Goal: Task Accomplishment & Management: Complete application form

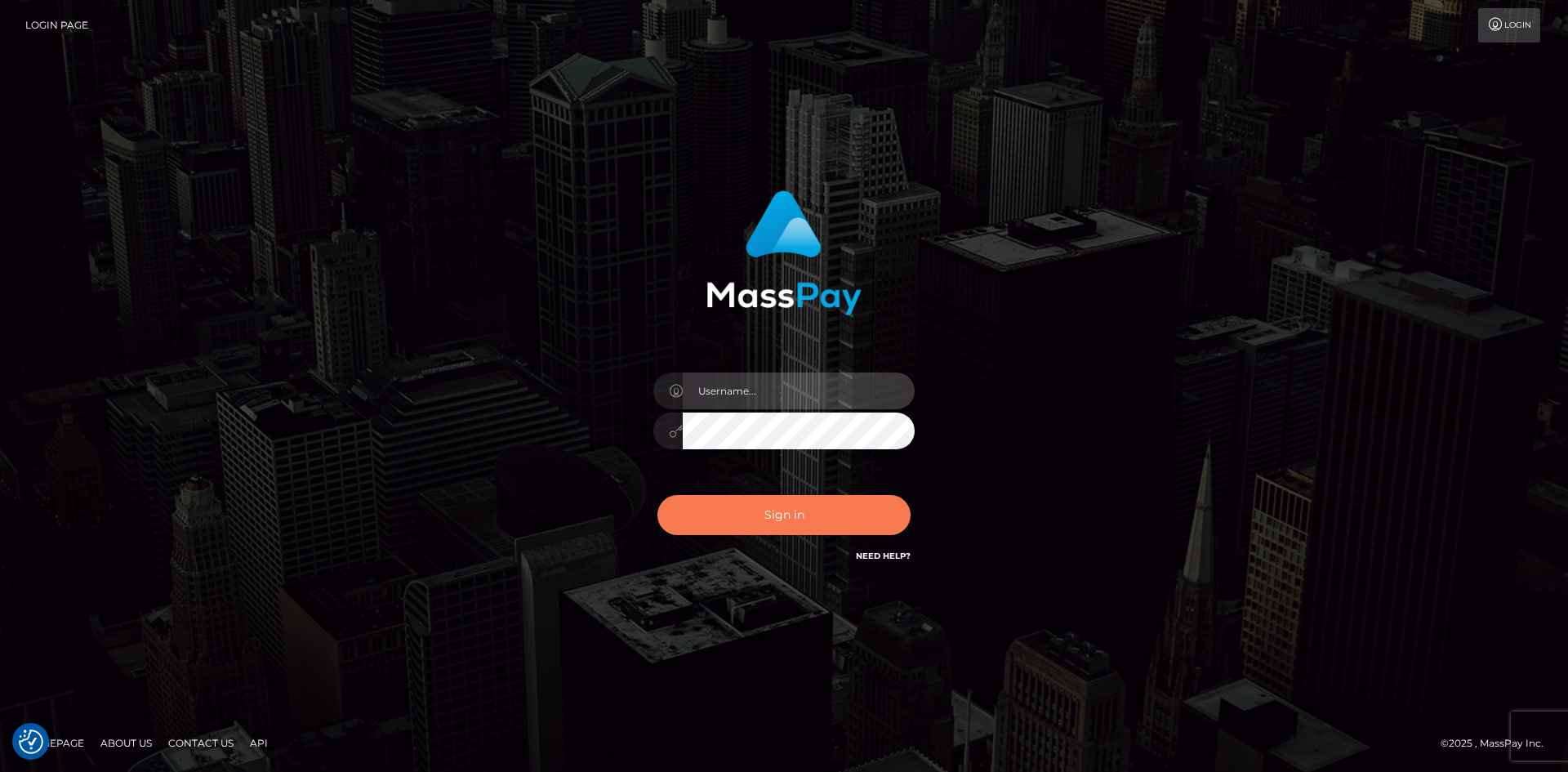
type input "tinan"
click at [800, 514] on button "Sign in" at bounding box center [784, 515] width 253 height 40
type input "tinan"
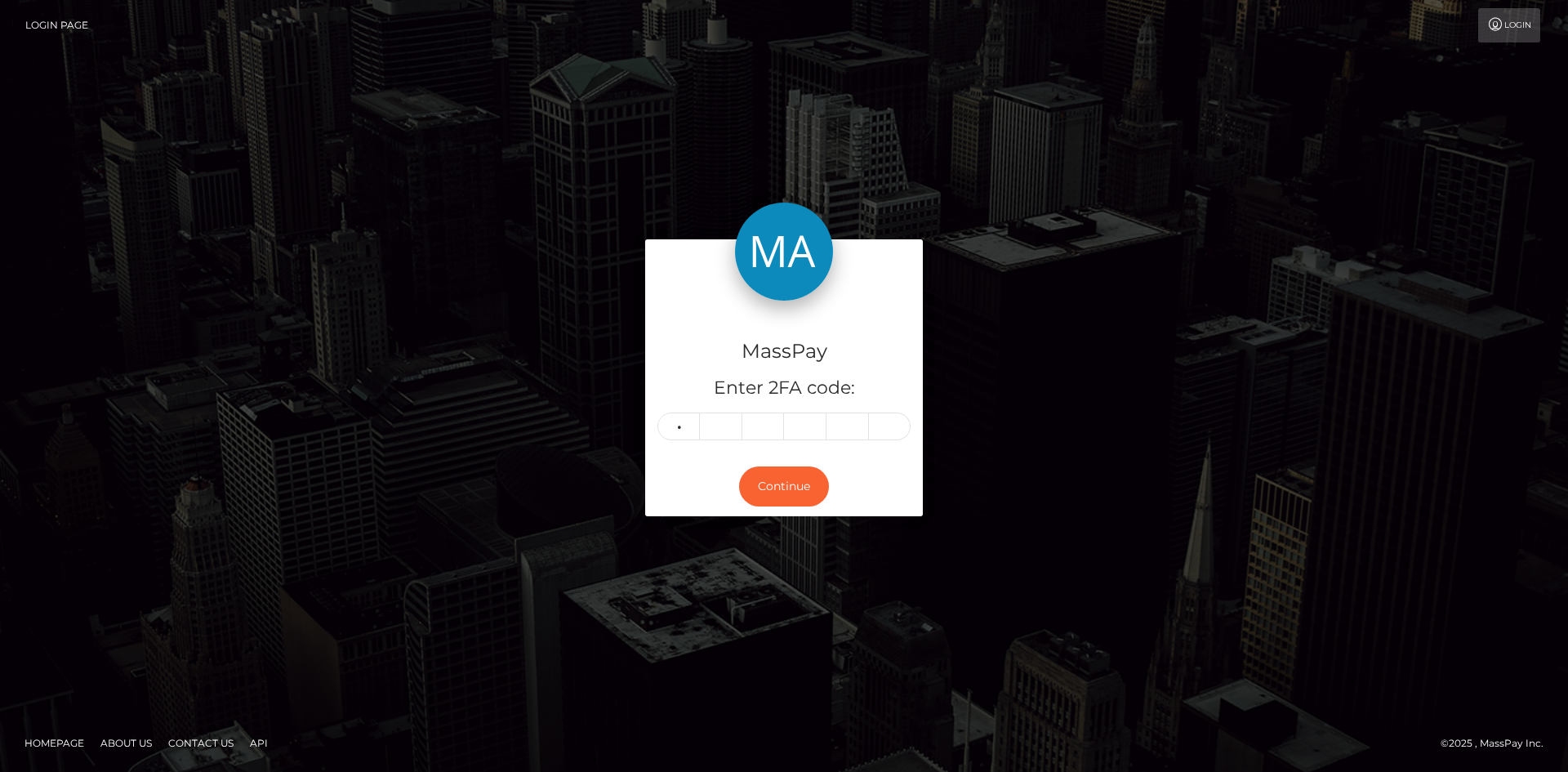
type input "2"
type input "0"
type input "8"
type input "6"
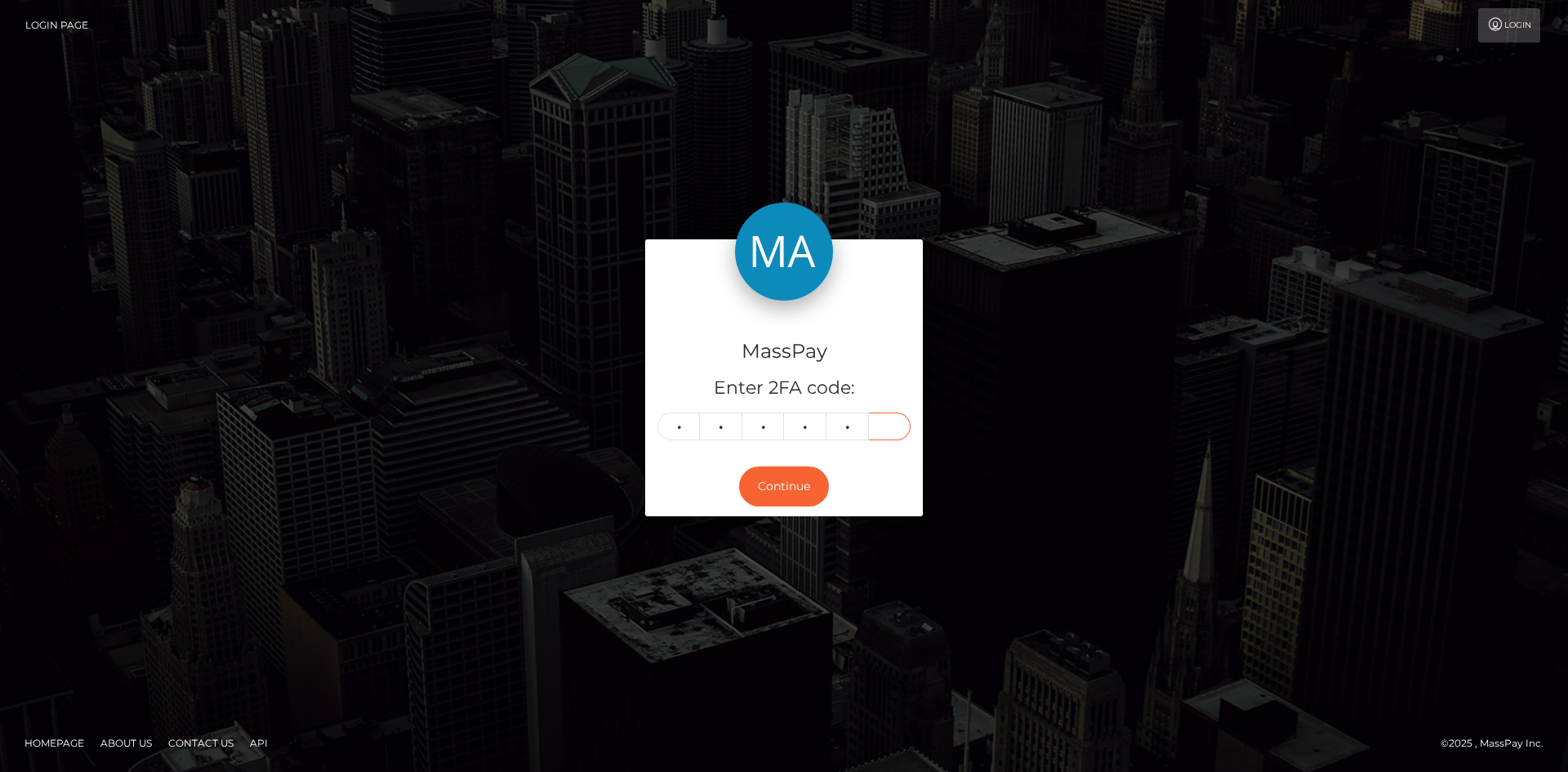
type input "3"
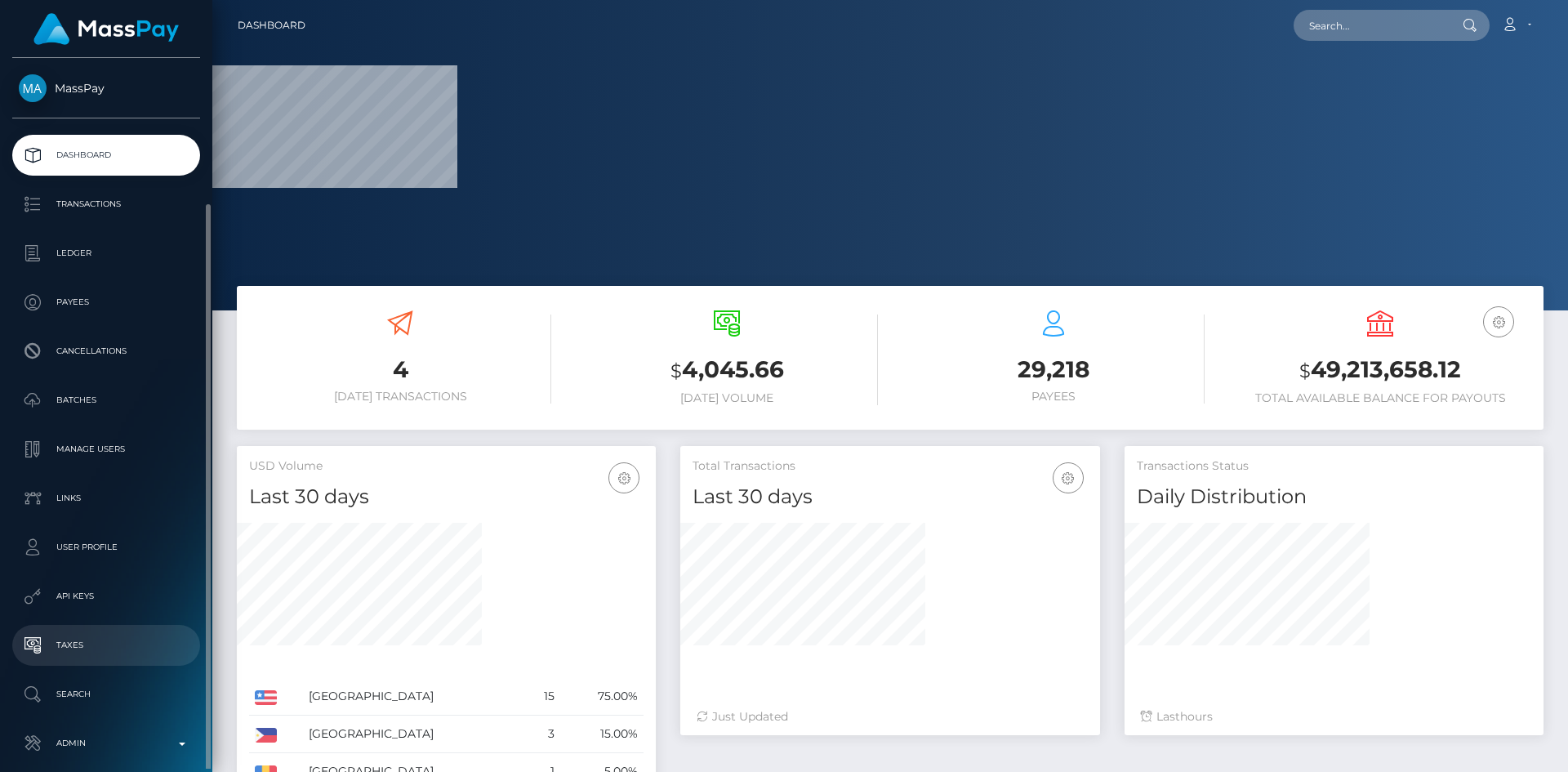
scroll to position [77, 0]
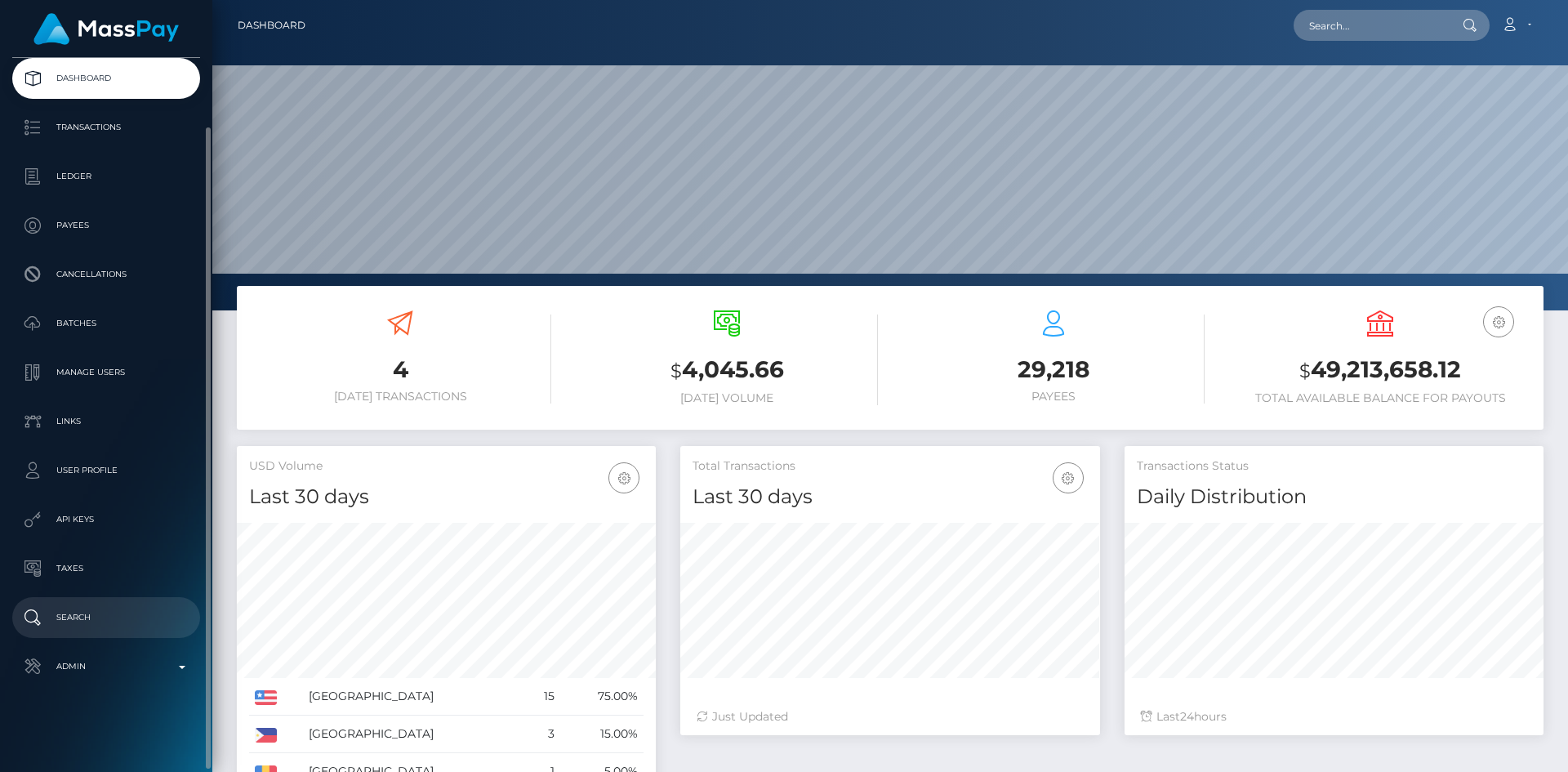
click at [112, 606] on p "Search" at bounding box center [106, 618] width 175 height 25
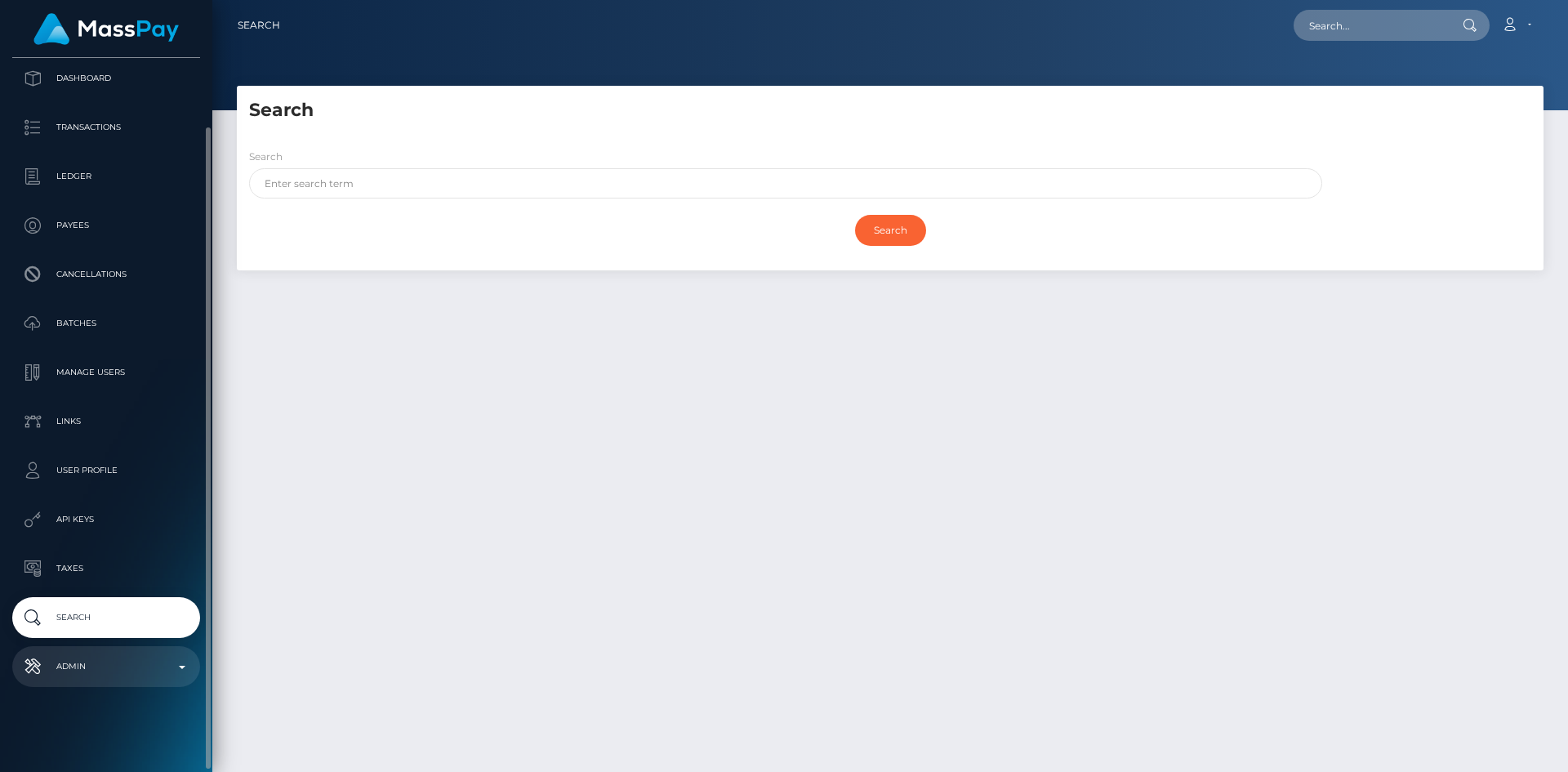
click at [129, 650] on link "Admin" at bounding box center [106, 667] width 188 height 41
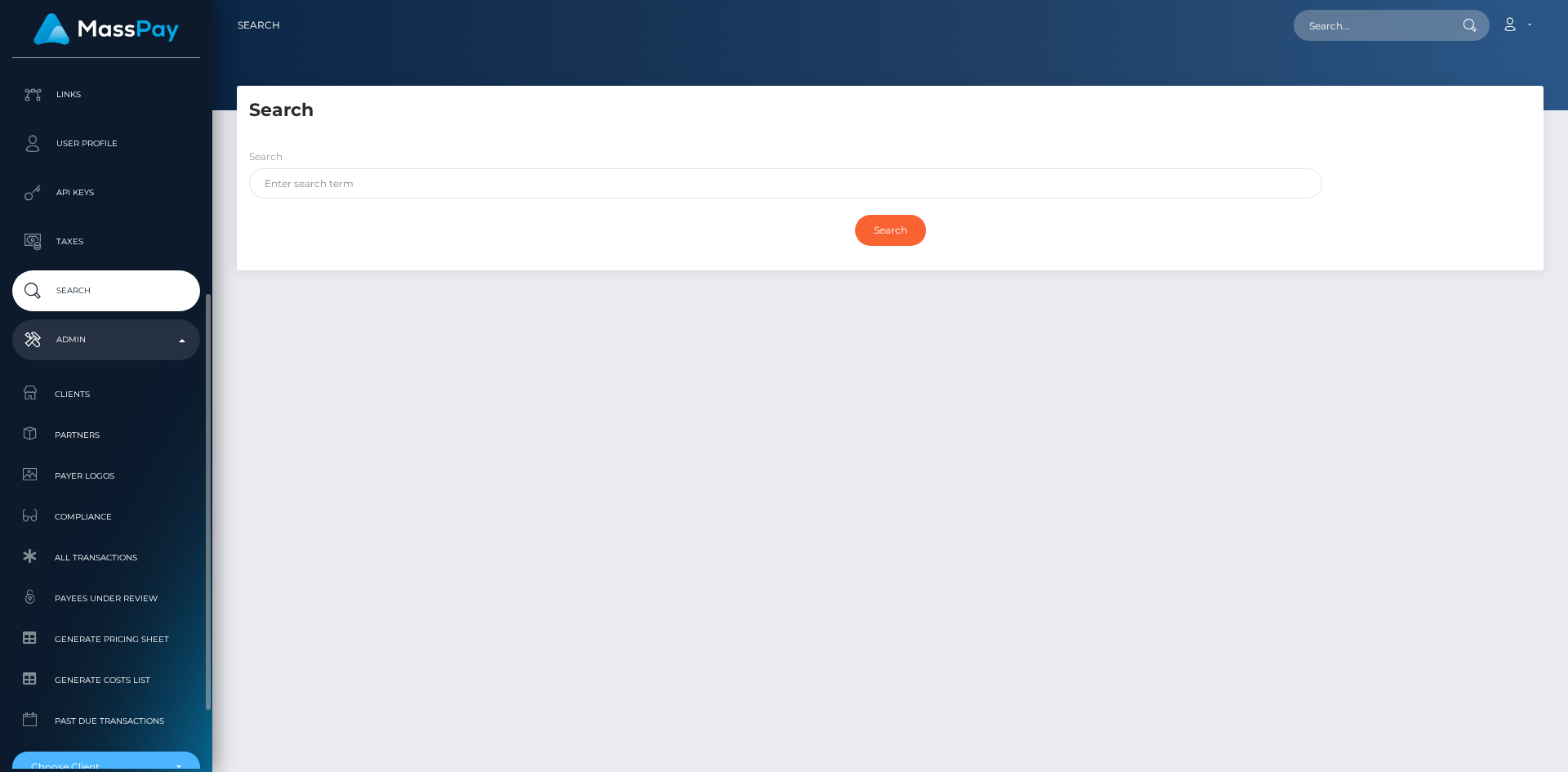
scroll to position [499, 0]
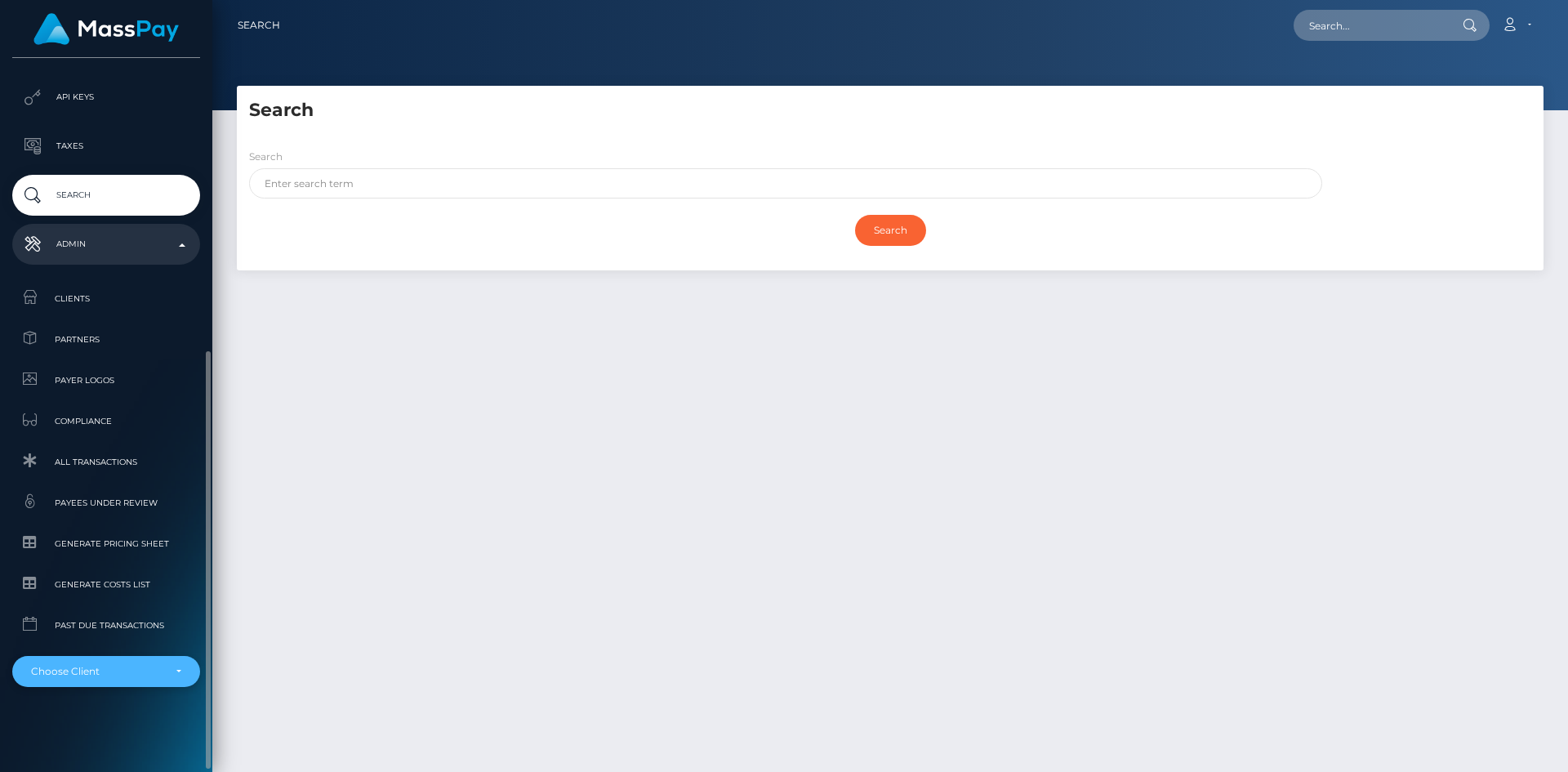
click at [110, 678] on div "Choose Client" at bounding box center [97, 672] width 131 height 13
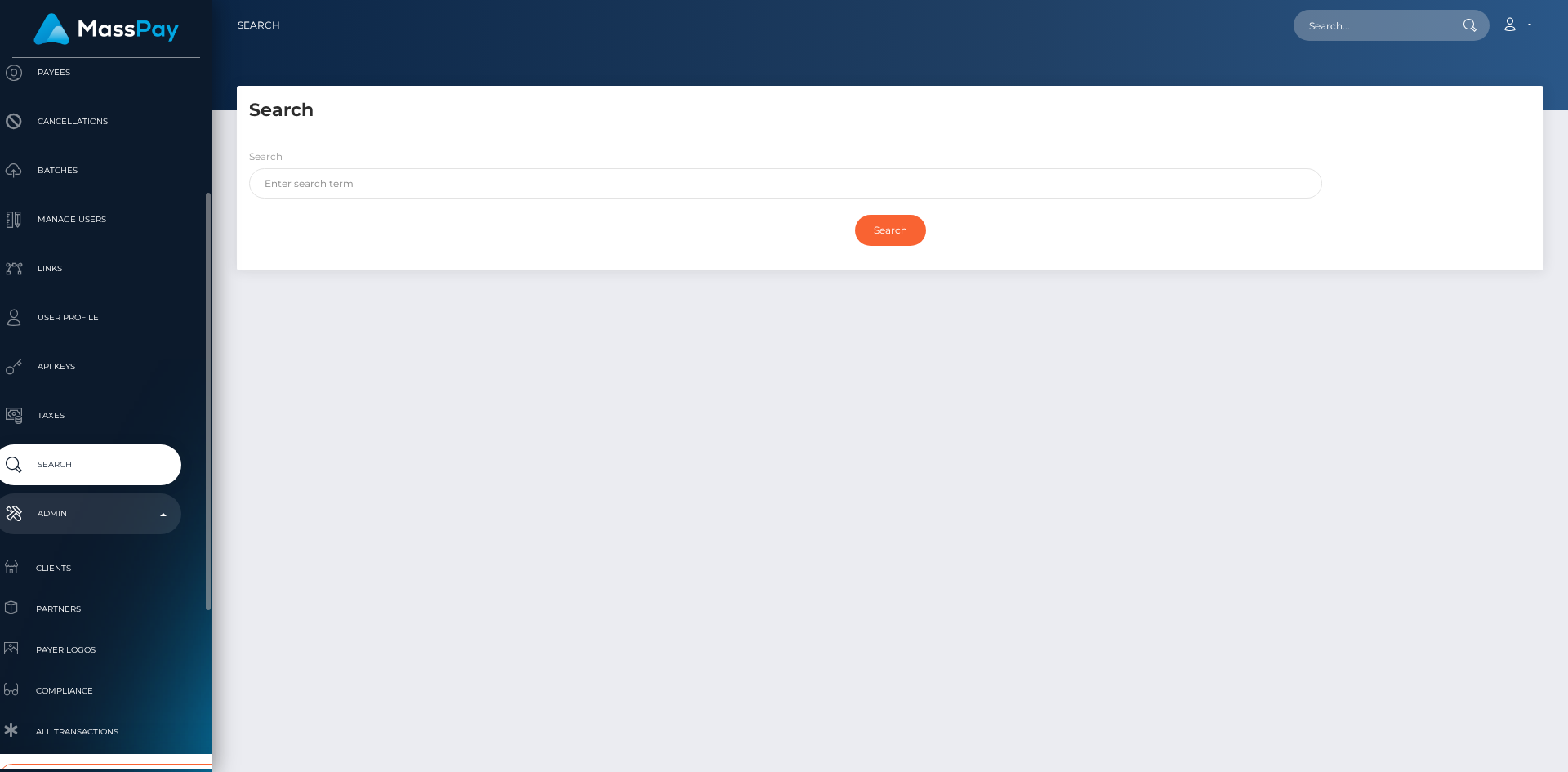
scroll to position [499, 19]
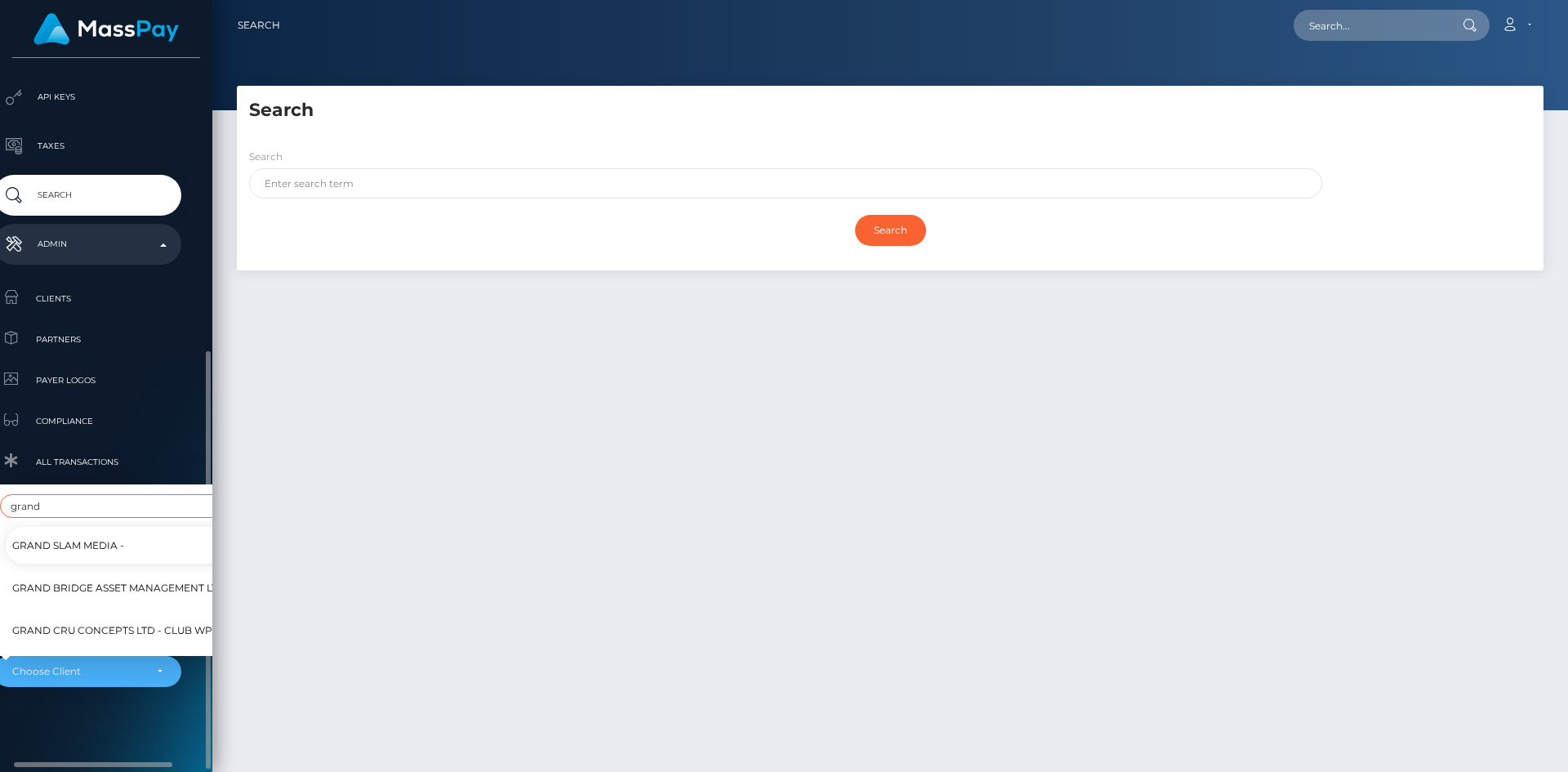
type input "grand"
click at [108, 620] on span "Grand Cru Concepts Ltd - Club WPT Gold" at bounding box center [131, 631] width 238 height 21
select select "358"
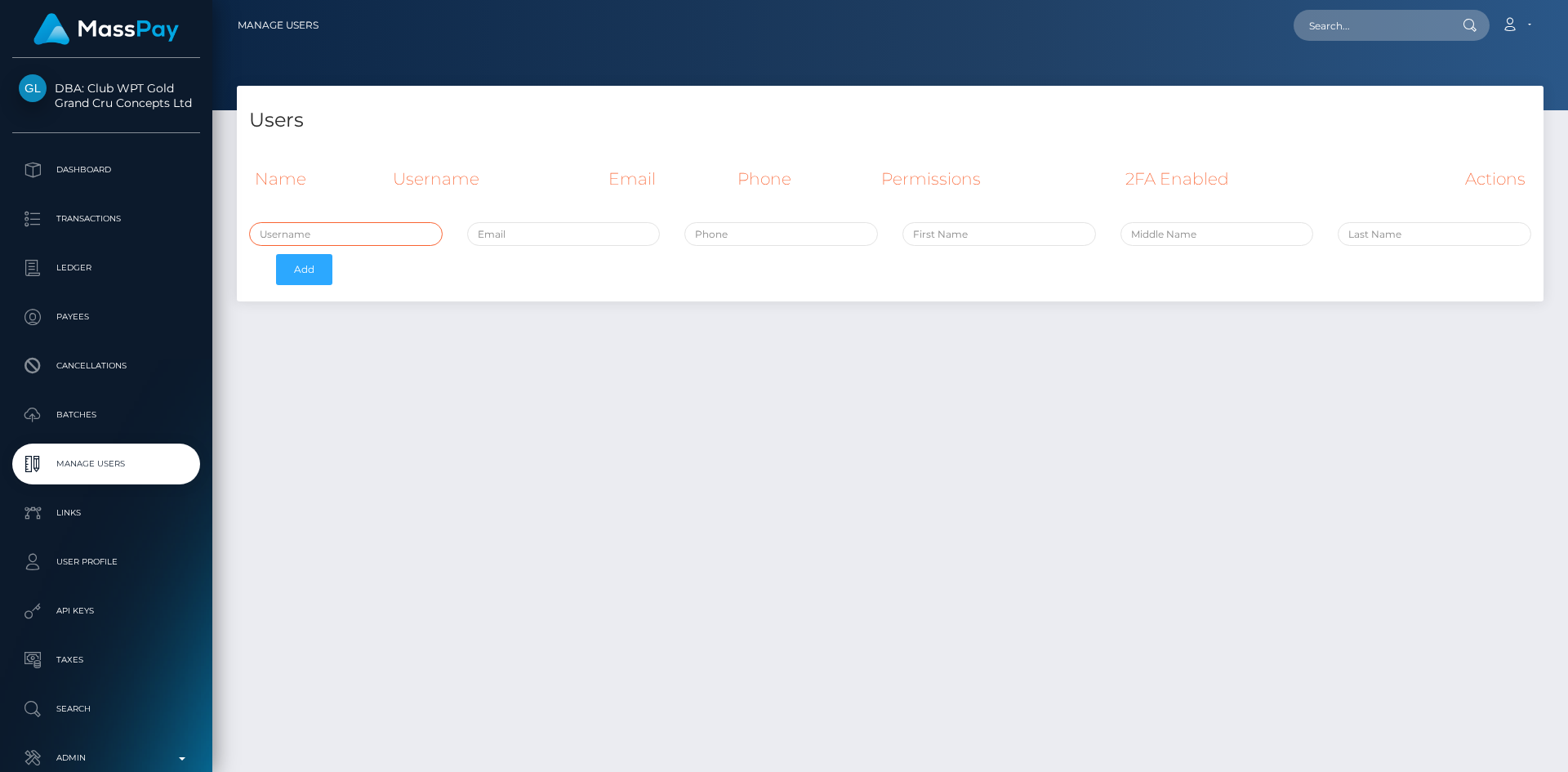
paste input "[PERSON_NAME]"
type input "[PERSON_NAME]"
paste input "[PERSON_NAME]"
drag, startPoint x: 988, startPoint y: 236, endPoint x: 941, endPoint y: 235, distance: 47.0
click at [941, 235] on input "[PERSON_NAME]" at bounding box center [999, 234] width 194 height 24
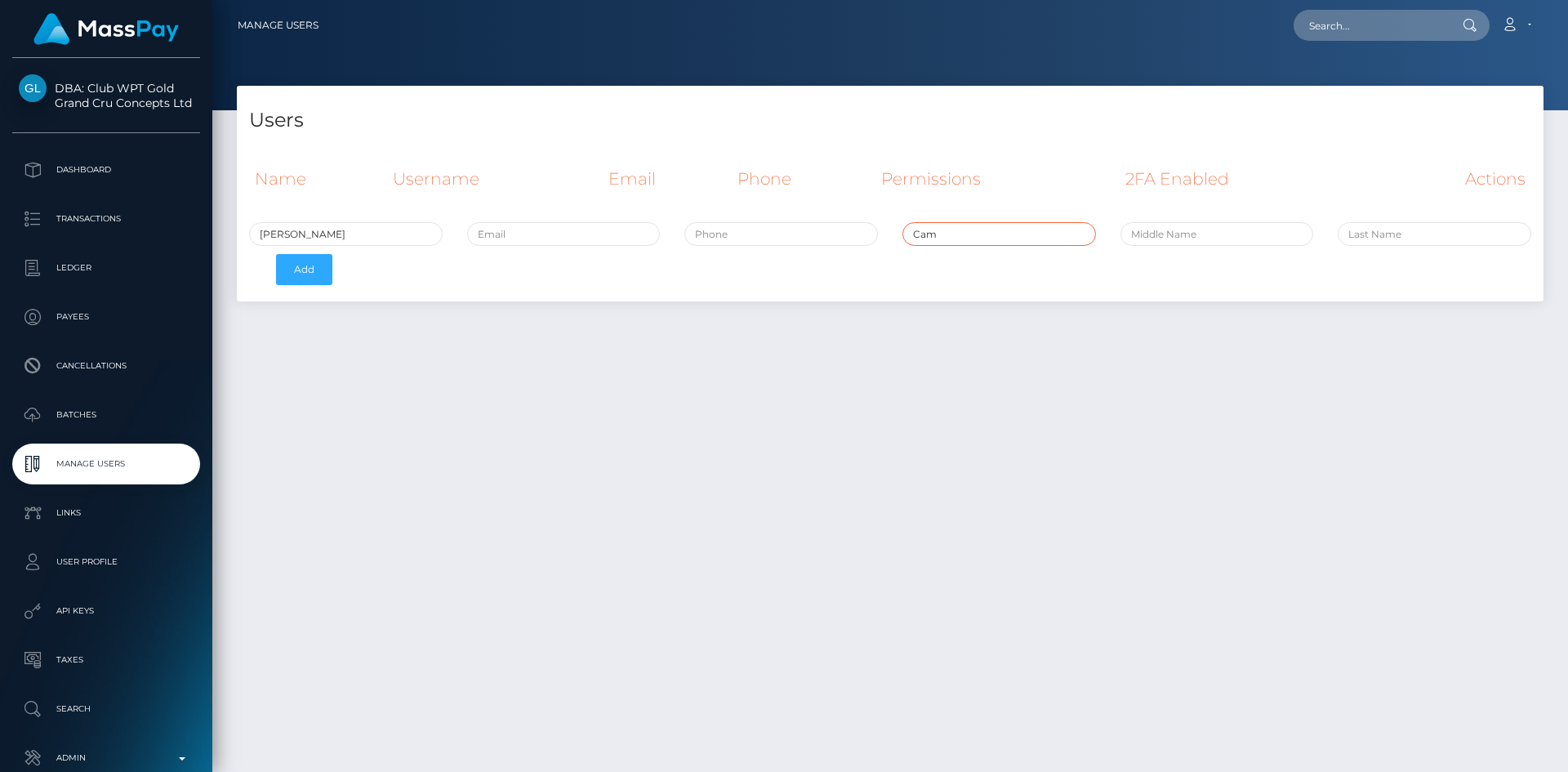
type input "Cam"
paste input "[PERSON_NAME]"
drag, startPoint x: 1375, startPoint y: 234, endPoint x: 1336, endPoint y: 238, distance: 39.2
click at [1336, 238] on div "[PERSON_NAME]" at bounding box center [1435, 234] width 218 height 24
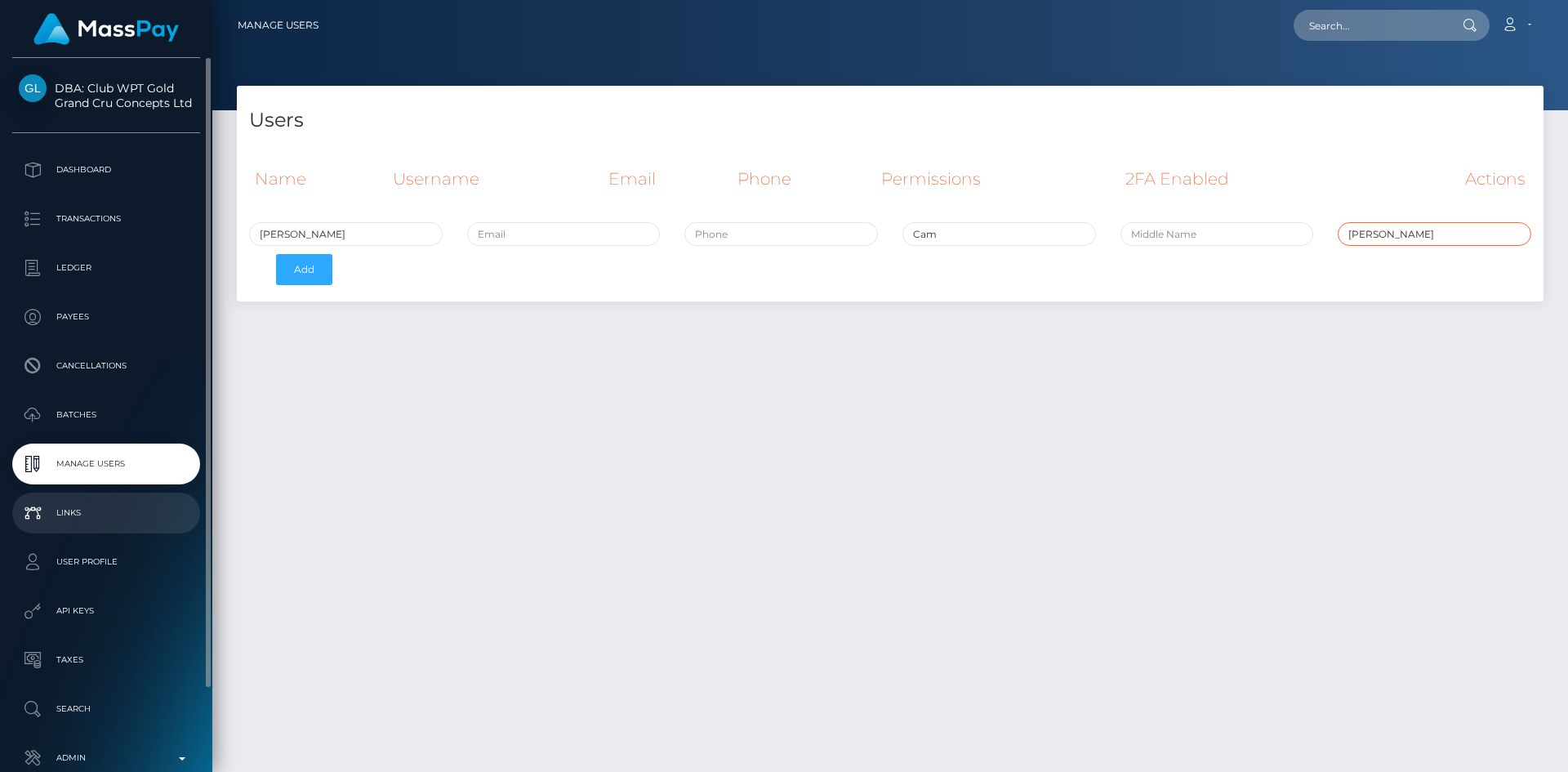
type input "[PERSON_NAME]"
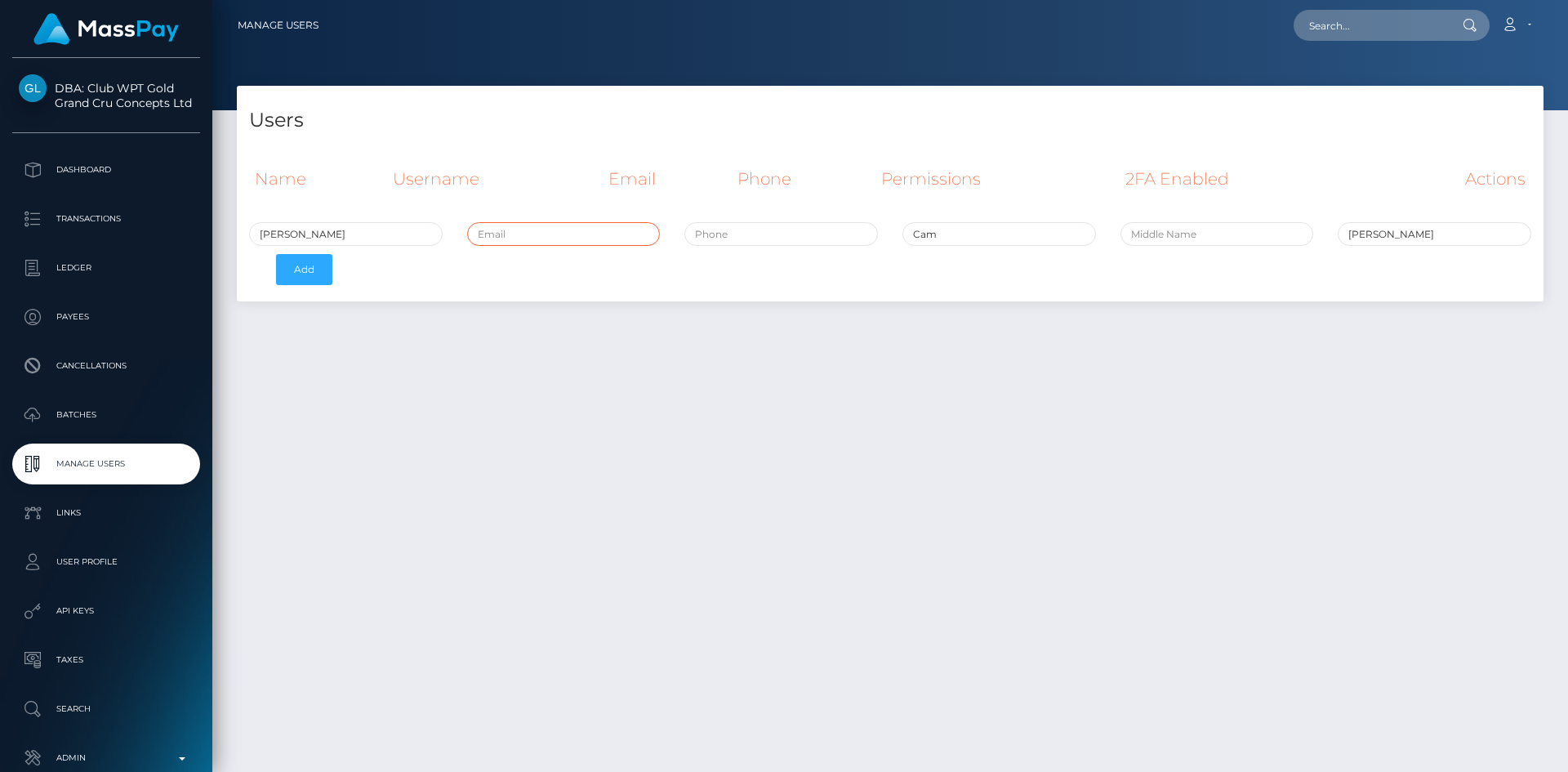
paste input "[EMAIL_ADDRESS][DOMAIN_NAME]"
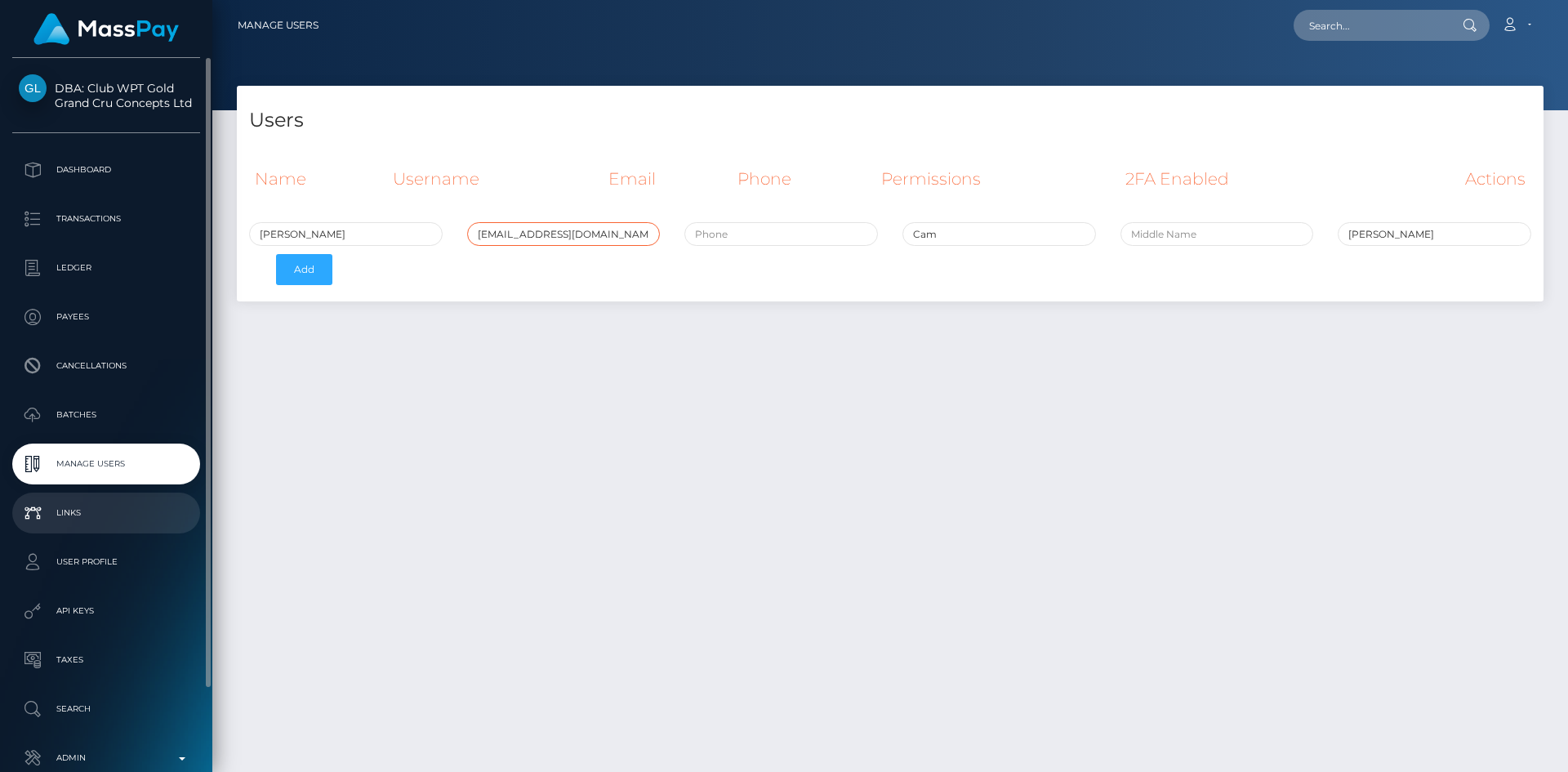
type input "[EMAIL_ADDRESS][DOMAIN_NAME]"
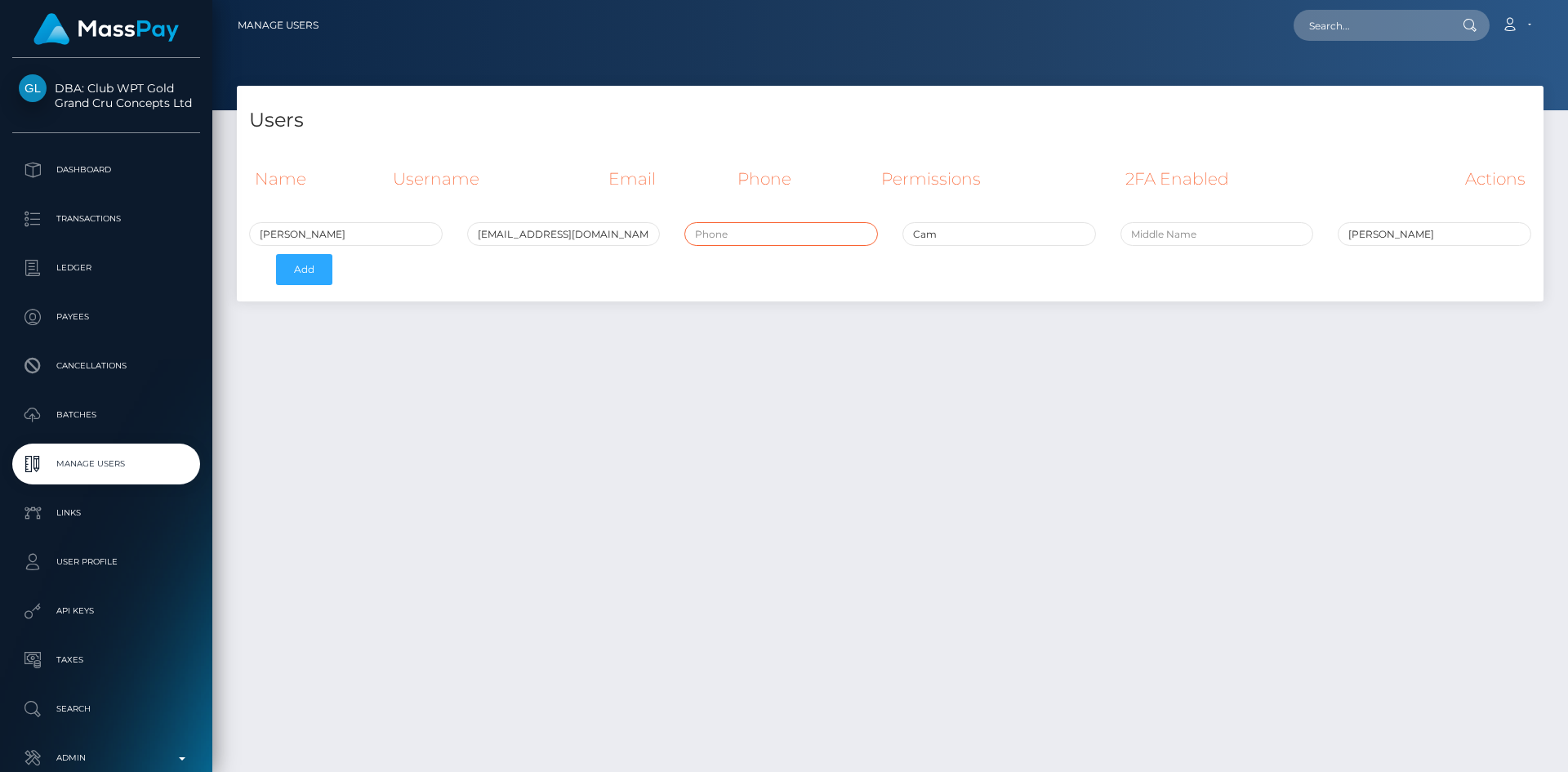
paste input "4806207616"
type input "4806207616"
click at [290, 273] on button "Add" at bounding box center [304, 269] width 57 height 31
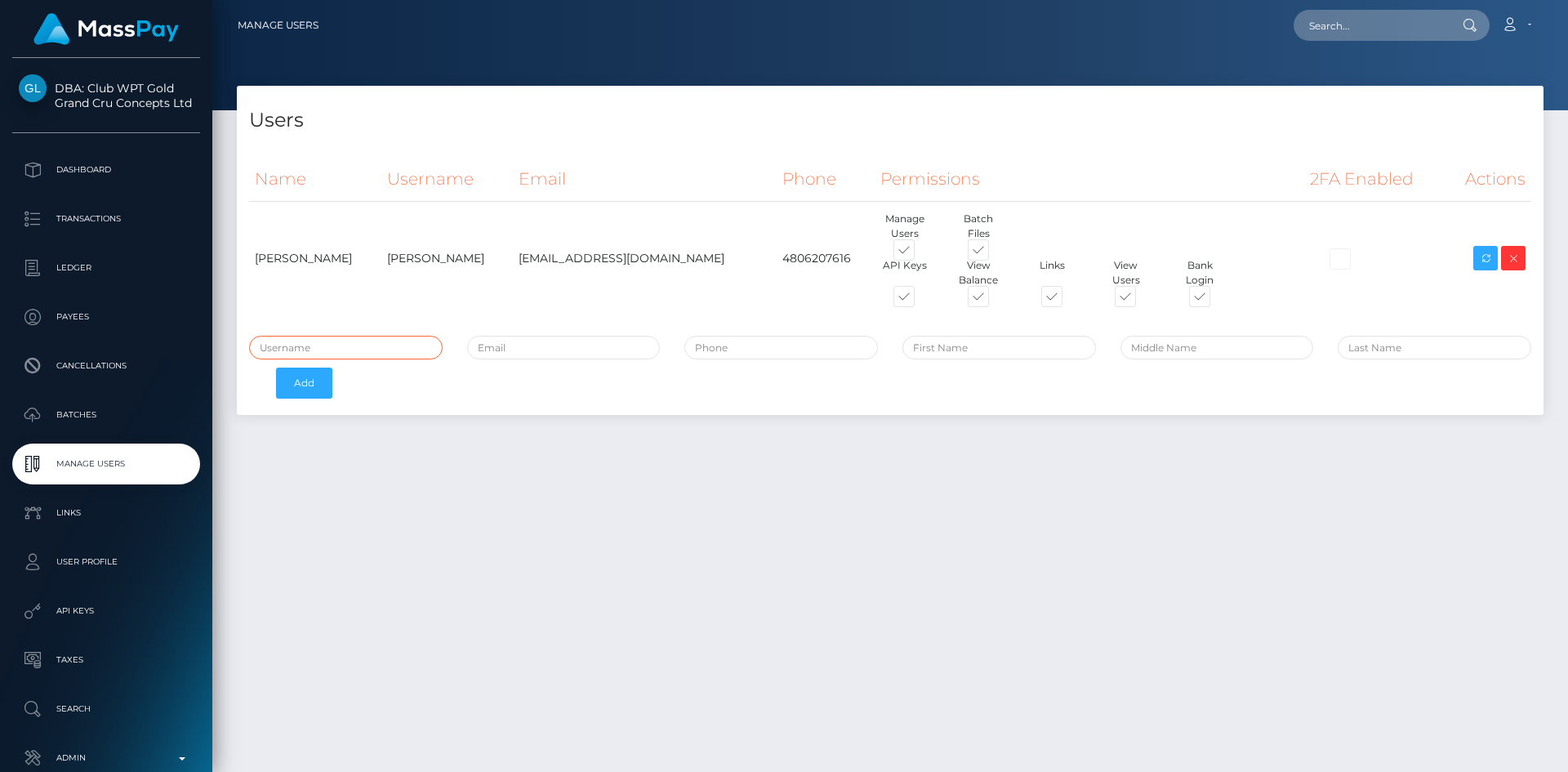
paste input "[PERSON_NAME]"
type input "[PERSON_NAME]"
paste input "[PERSON_NAME]"
drag, startPoint x: 971, startPoint y: 349, endPoint x: 955, endPoint y: 349, distance: 16.0
click at [955, 349] on input "[PERSON_NAME]" at bounding box center [999, 347] width 194 height 24
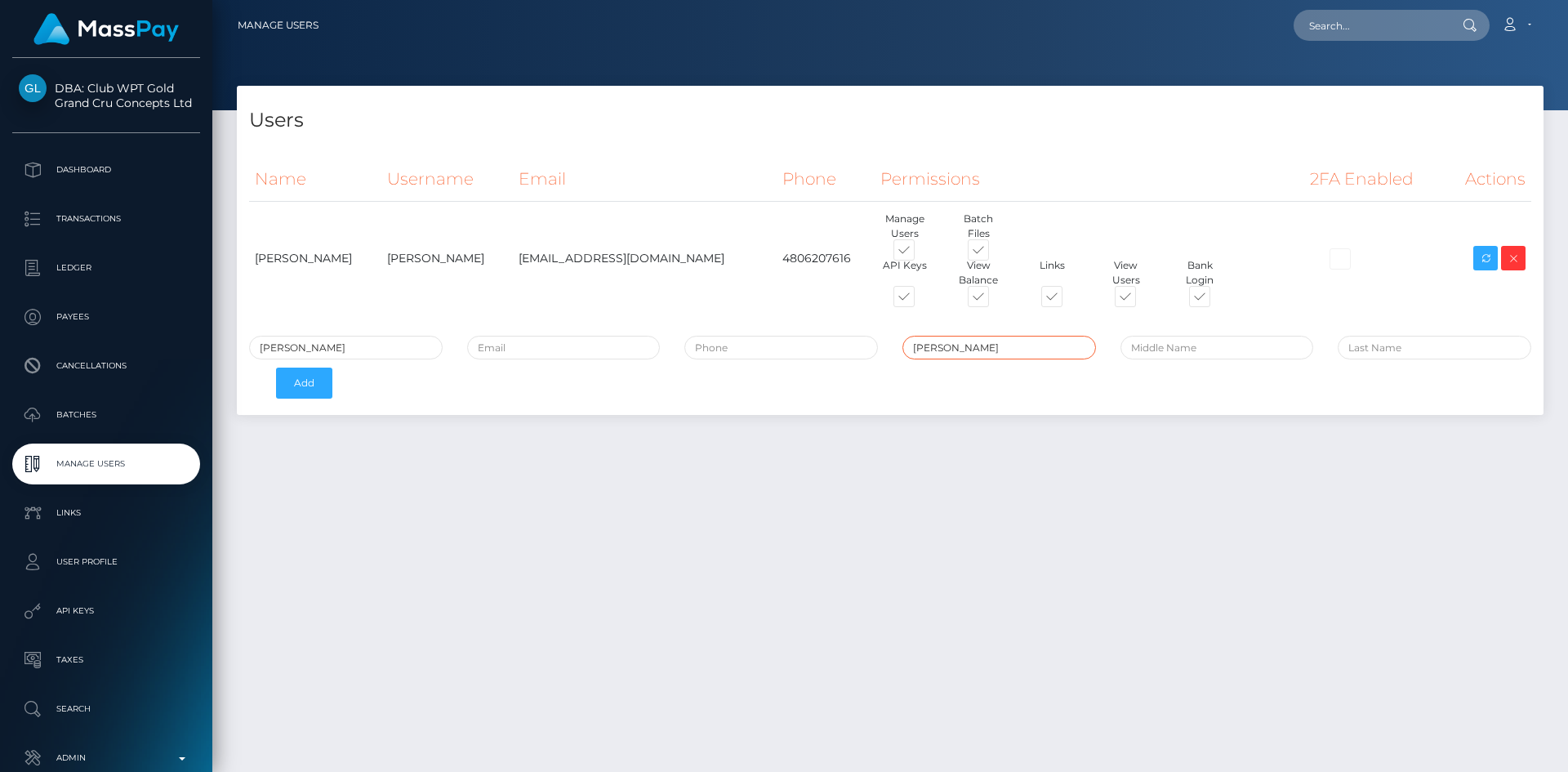
type input "Spencer"
paste input "[PERSON_NAME]"
drag, startPoint x: 1393, startPoint y: 348, endPoint x: 1292, endPoint y: 352, distance: 101.1
click at [1292, 352] on div "Spencer Chi Spencer Spencer Chi Add" at bounding box center [891, 371] width 1307 height 71
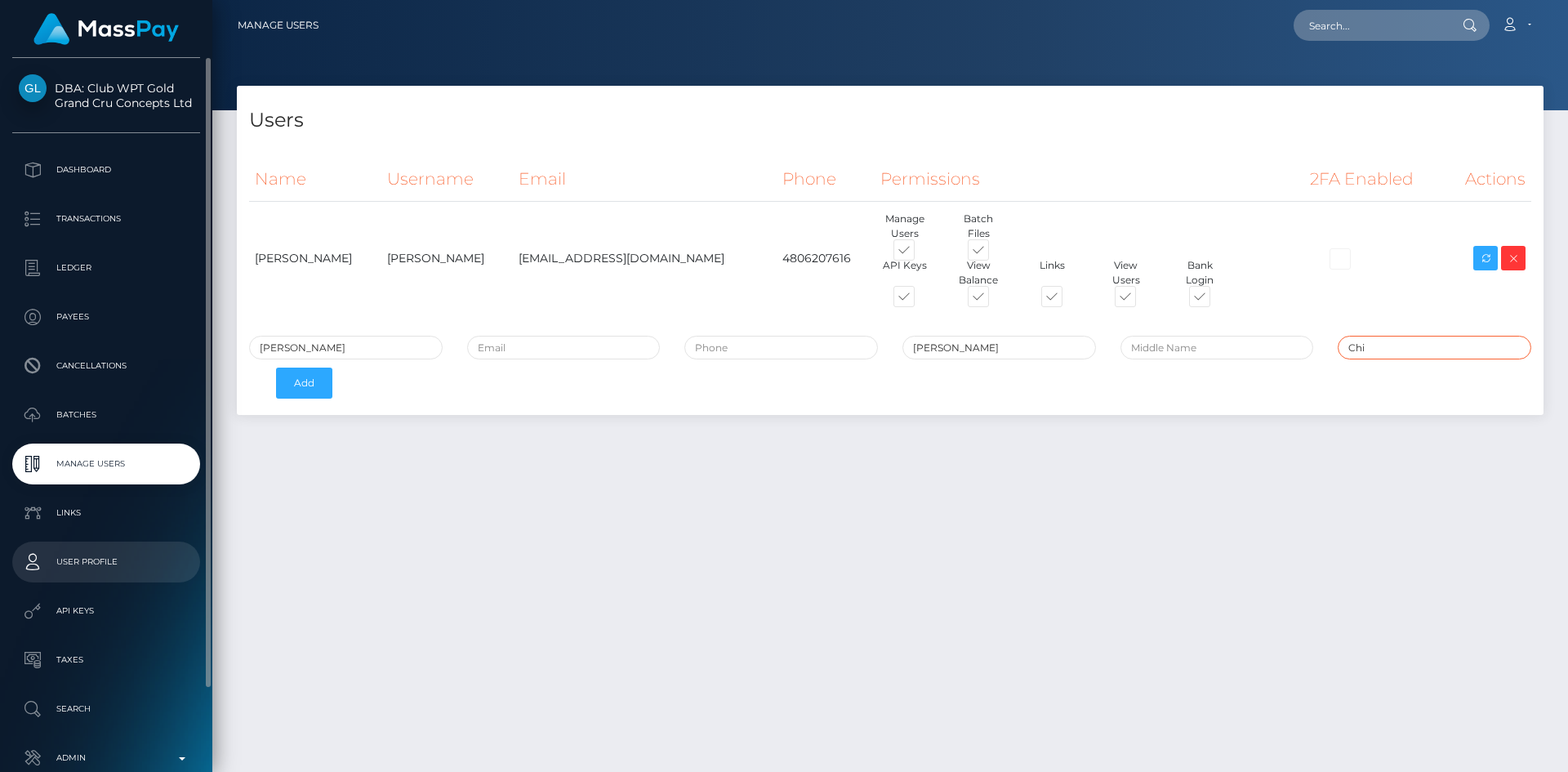
type input "Chi"
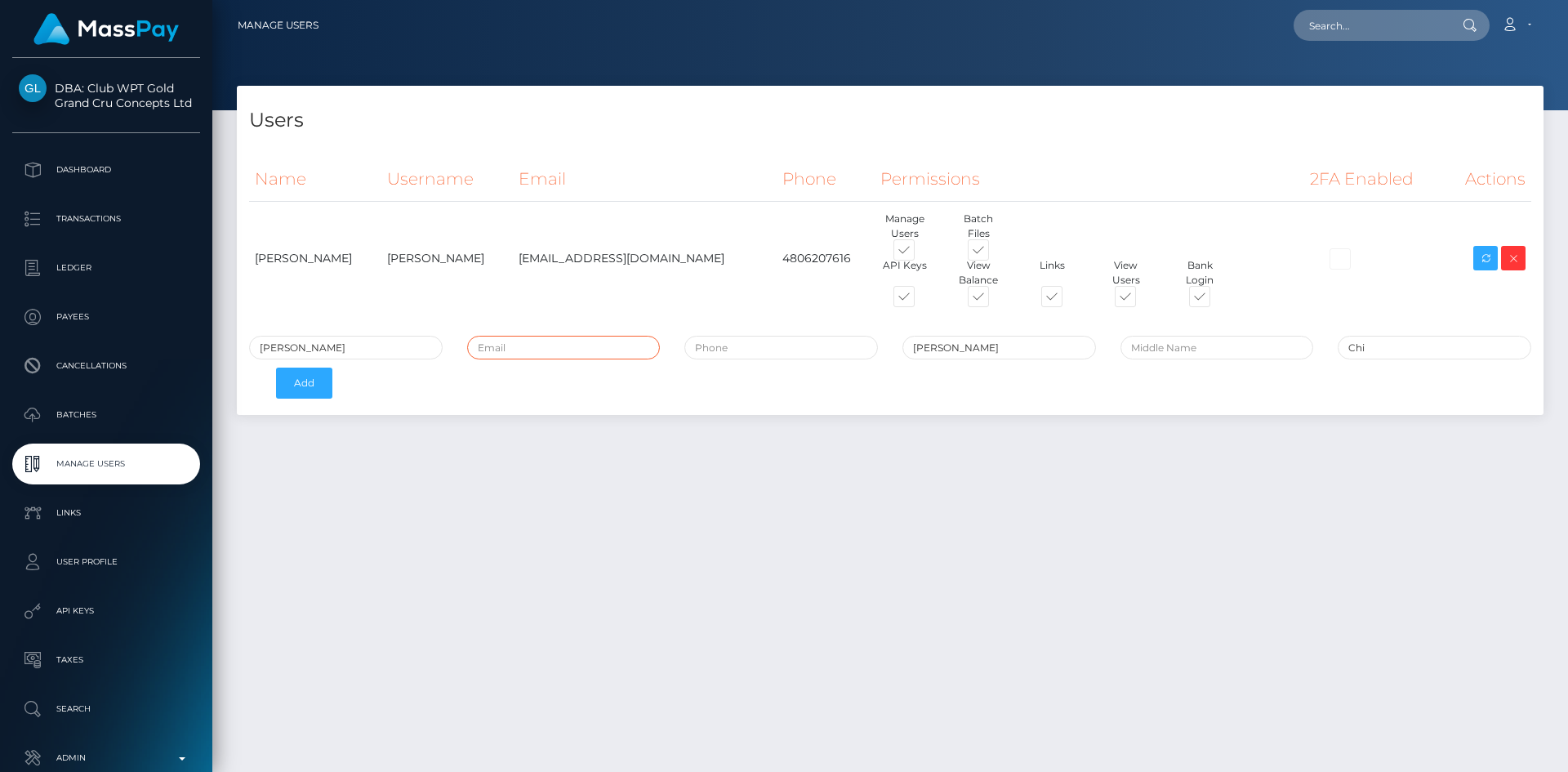
paste input "[PERSON_NAME][EMAIL_ADDRESS][DOMAIN_NAME]"
type input "[PERSON_NAME][EMAIL_ADDRESS][DOMAIN_NAME]"
paste input "[PHONE_NUMBER]"
type input "[PHONE_NUMBER]"
click at [304, 388] on button "Add" at bounding box center [304, 384] width 57 height 31
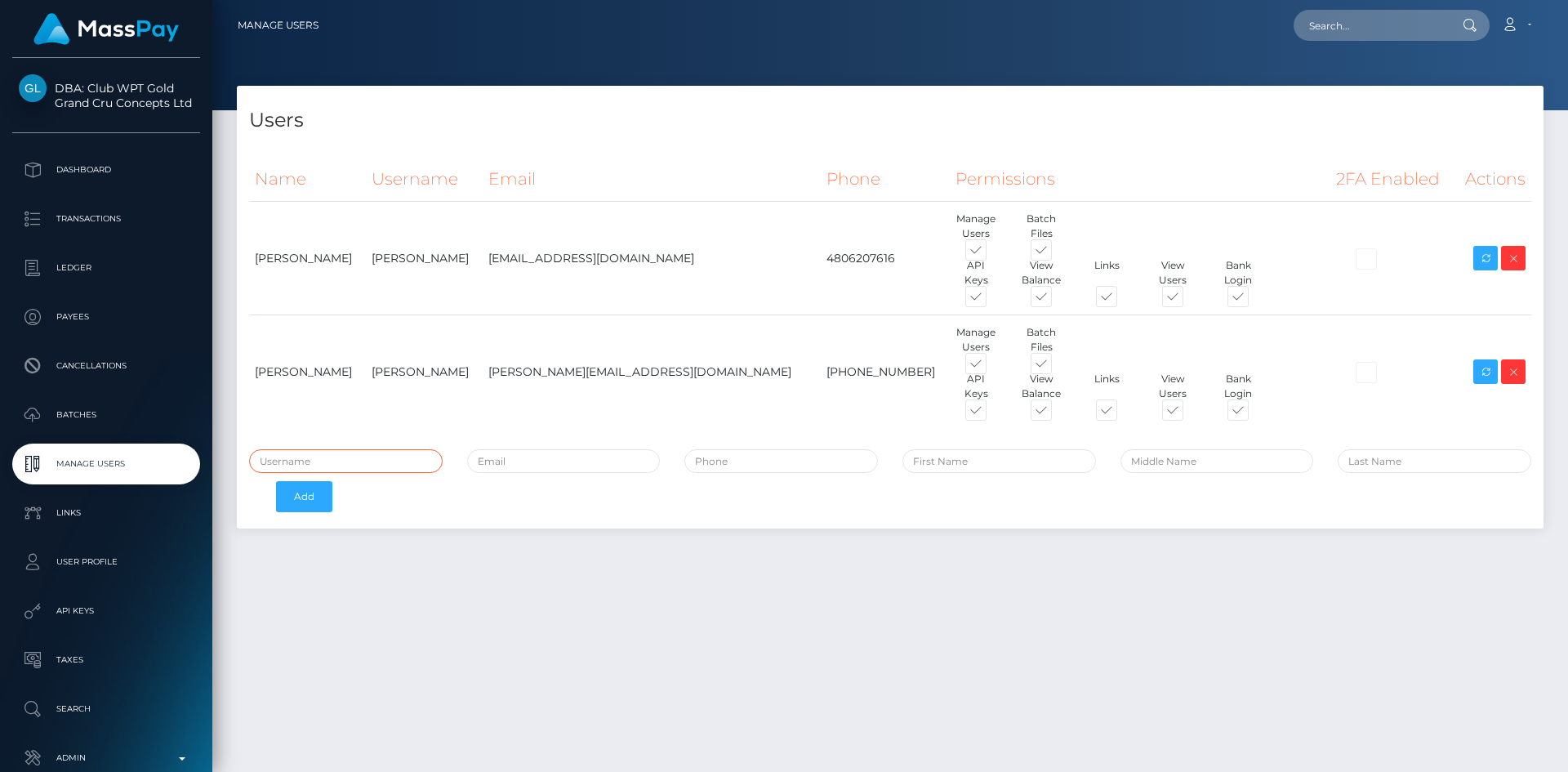
paste input "[PERSON_NAME]"
type input "[PERSON_NAME]"
paste input "[PERSON_NAME]"
drag, startPoint x: 979, startPoint y: 460, endPoint x: 945, endPoint y: 464, distance: 34.2
click at [945, 464] on input "[PERSON_NAME]" at bounding box center [999, 461] width 194 height 24
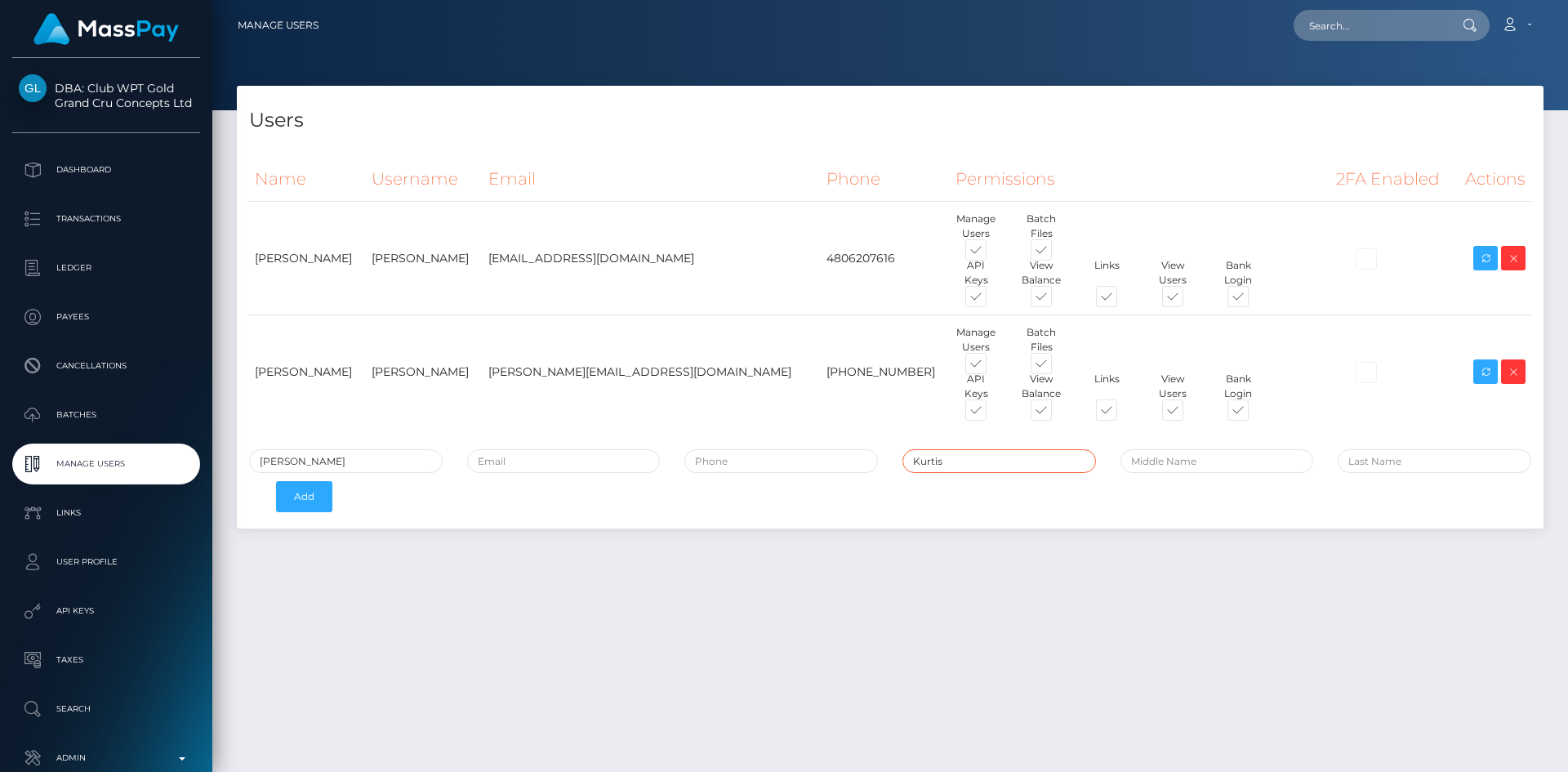
type input "Kurtis"
paste input "[PERSON_NAME]"
drag, startPoint x: 1379, startPoint y: 462, endPoint x: 1328, endPoint y: 467, distance: 51.2
click at [1328, 467] on div "[PERSON_NAME]" at bounding box center [1435, 461] width 218 height 24
click at [1353, 462] on input "Cheng" at bounding box center [1435, 461] width 194 height 24
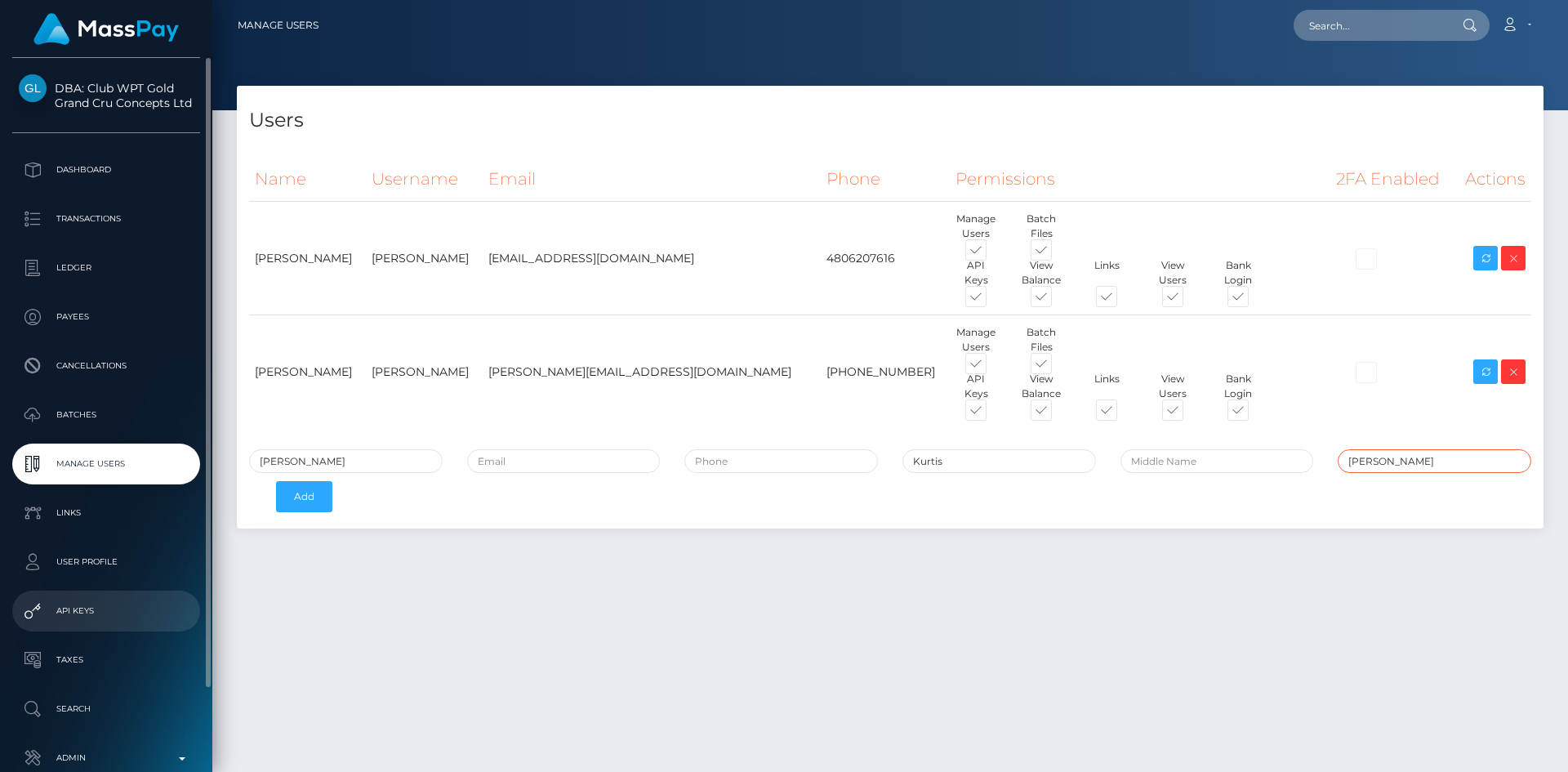
type input "Cheng"
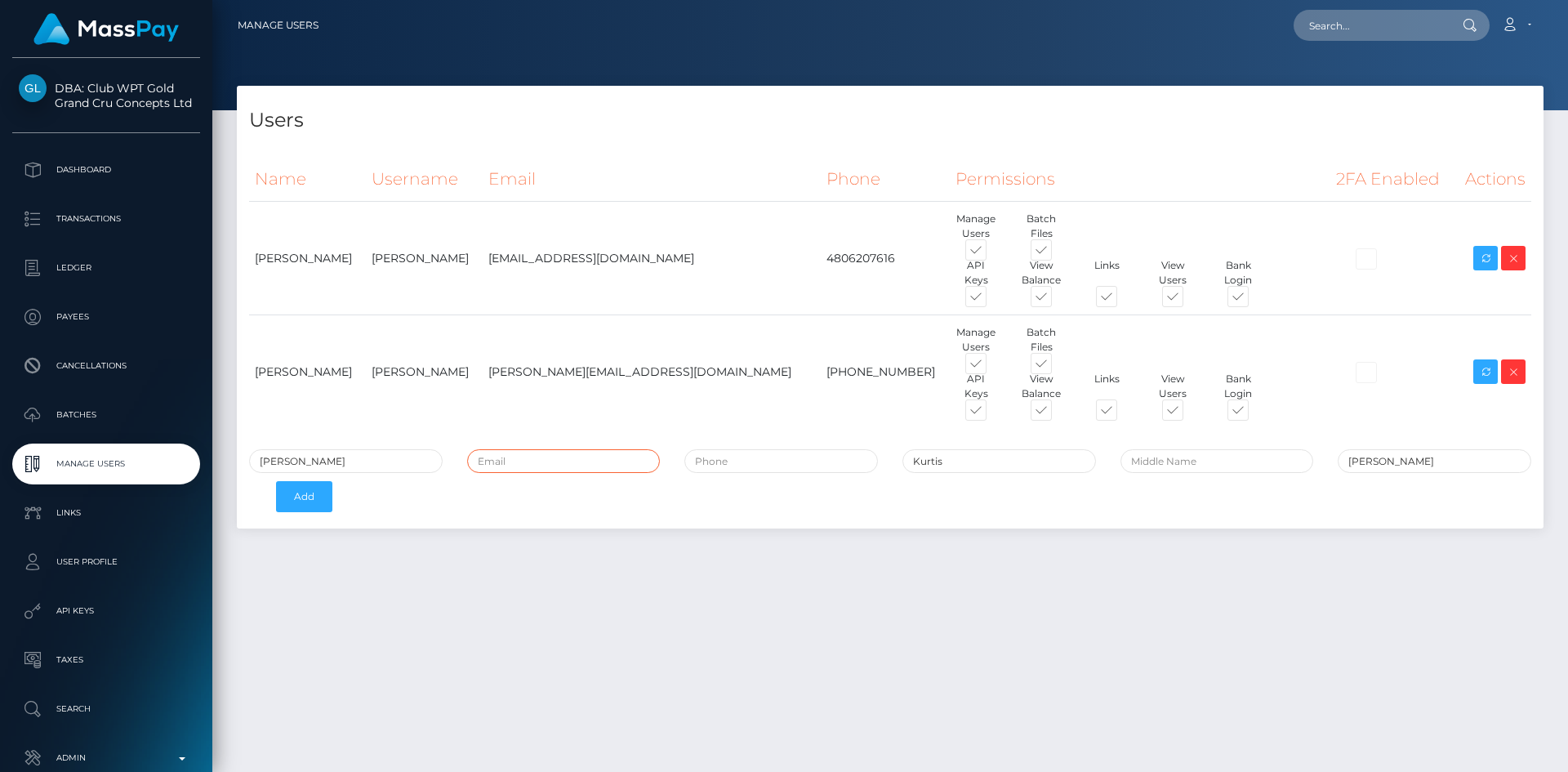
paste input "[EMAIL_ADDRESS][DOMAIN_NAME]"
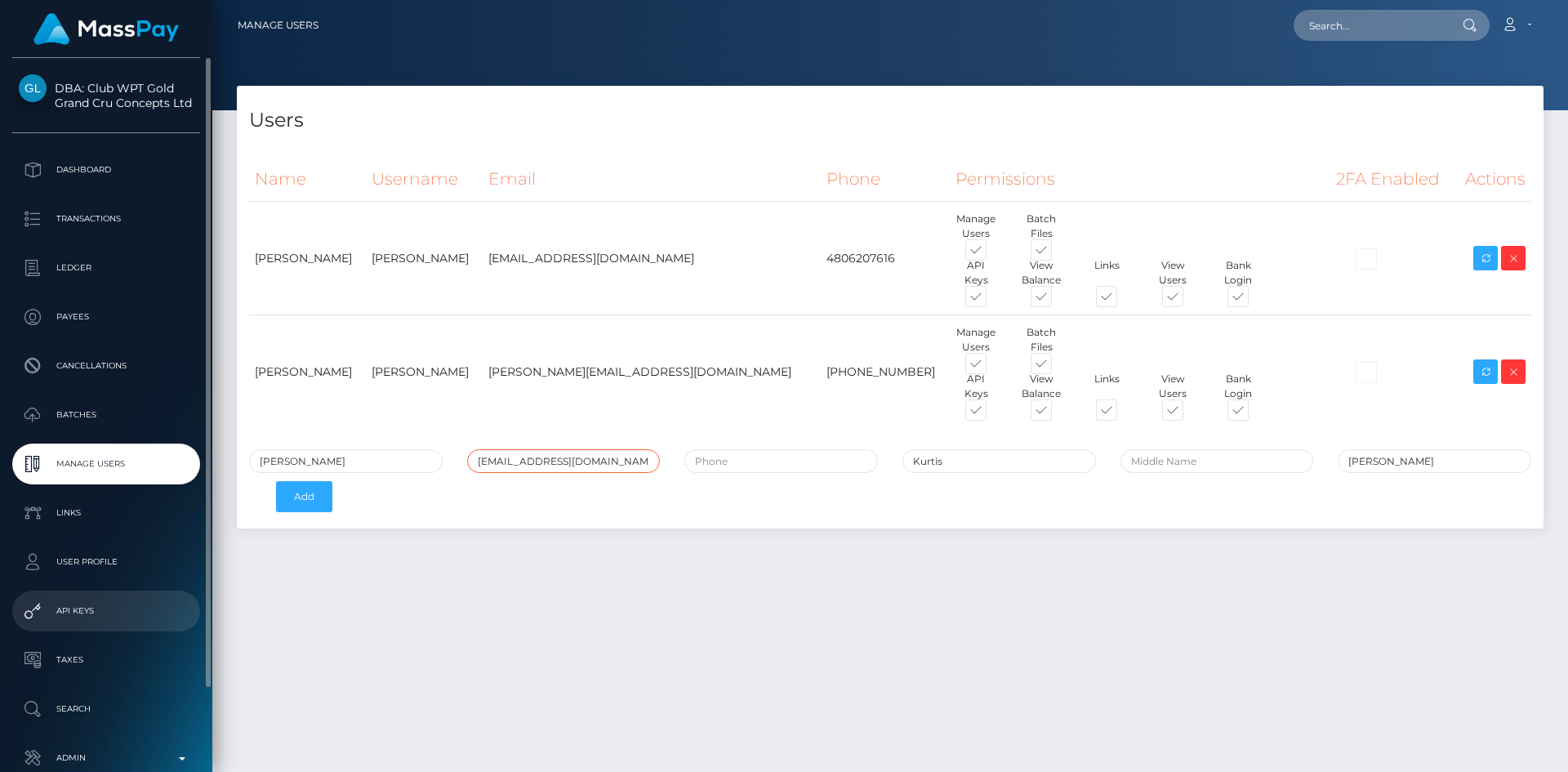
type input "[EMAIL_ADDRESS][DOMAIN_NAME]"
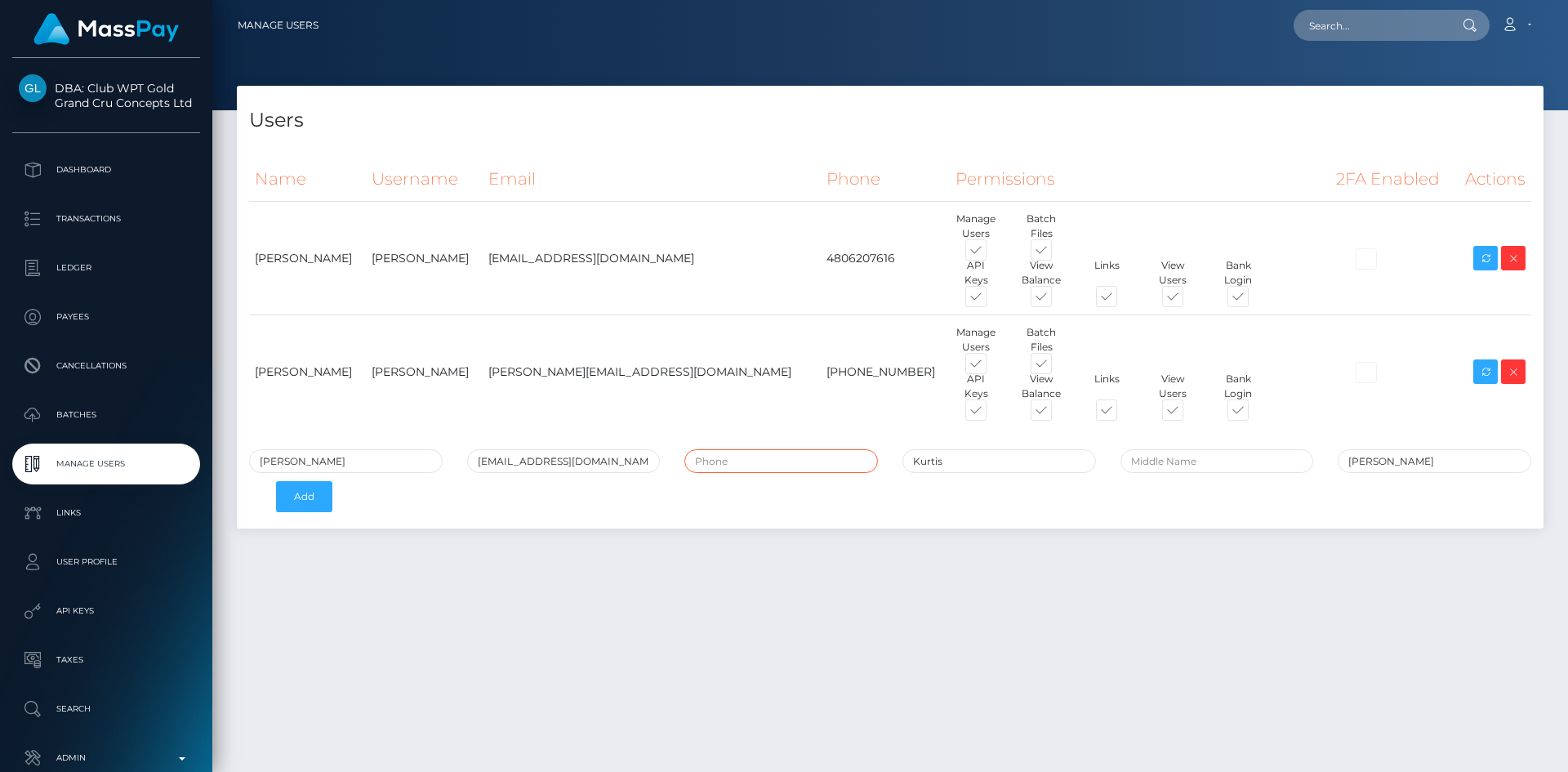
paste input "[PHONE_NUMBER]"
type input "(916) 479-1581"
click at [314, 508] on button "Add" at bounding box center [304, 497] width 57 height 31
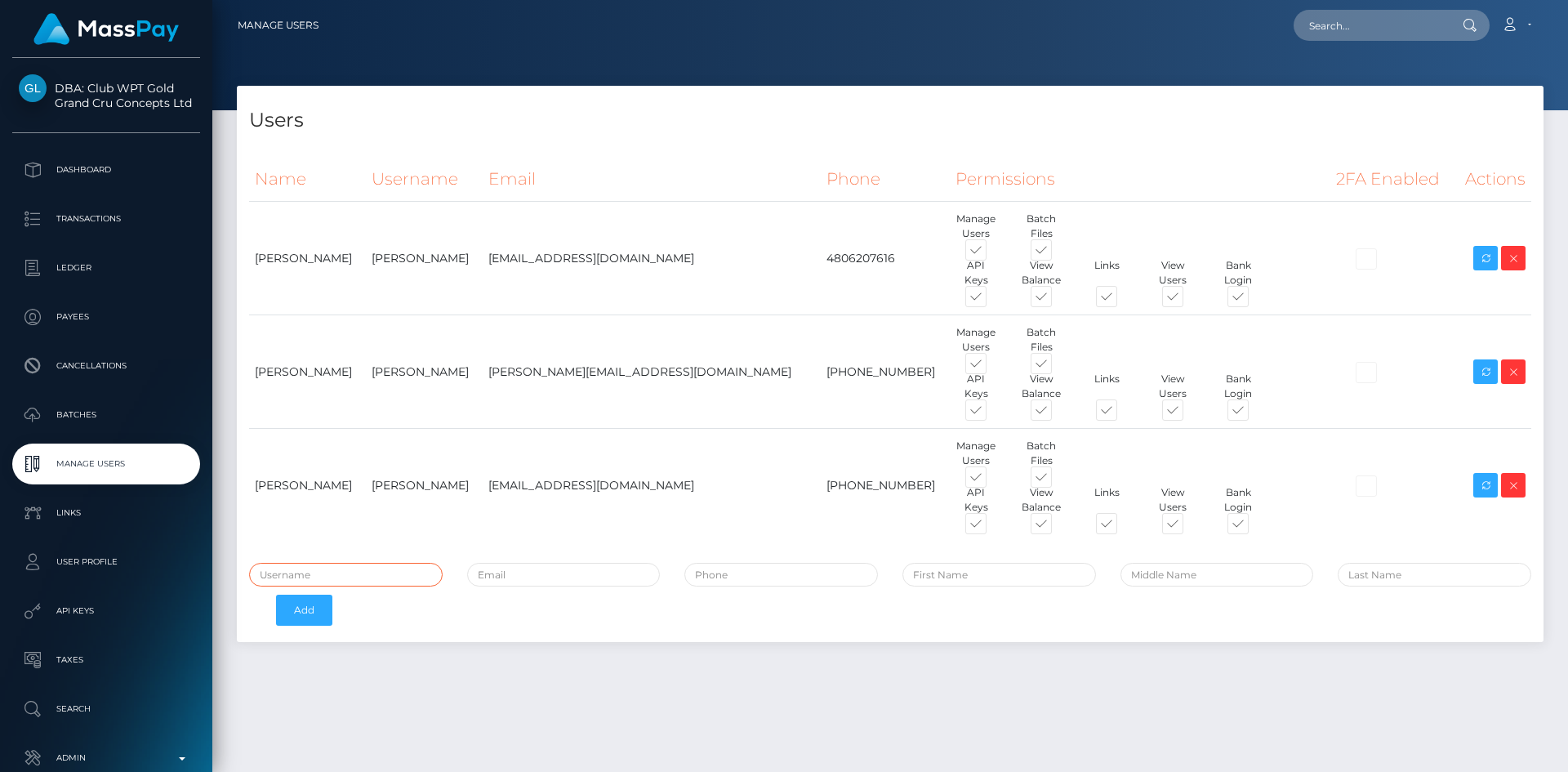
paste input "[PERSON_NAME]"
type input "[PERSON_NAME]"
paste input "[PERSON_NAME]"
drag, startPoint x: 995, startPoint y: 565, endPoint x: 938, endPoint y: 574, distance: 57.7
click at [938, 574] on input "[PERSON_NAME]" at bounding box center [999, 575] width 194 height 24
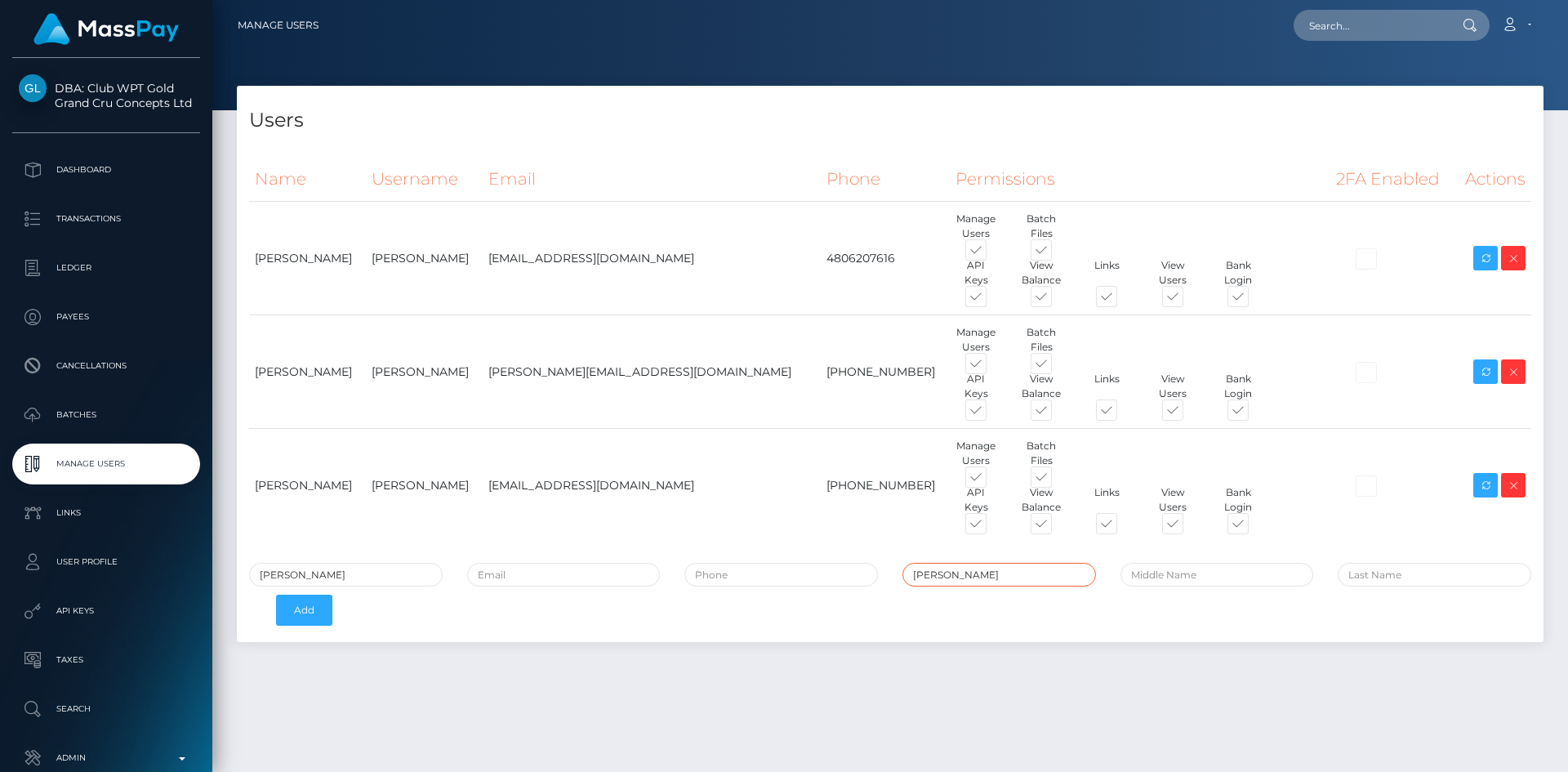
type input "[PERSON_NAME]"
paste input "[PERSON_NAME]"
drag, startPoint x: 1375, startPoint y: 577, endPoint x: 1336, endPoint y: 579, distance: 39.1
click at [1336, 579] on div "[PERSON_NAME]" at bounding box center [1435, 575] width 218 height 24
type input "[PERSON_NAME]"
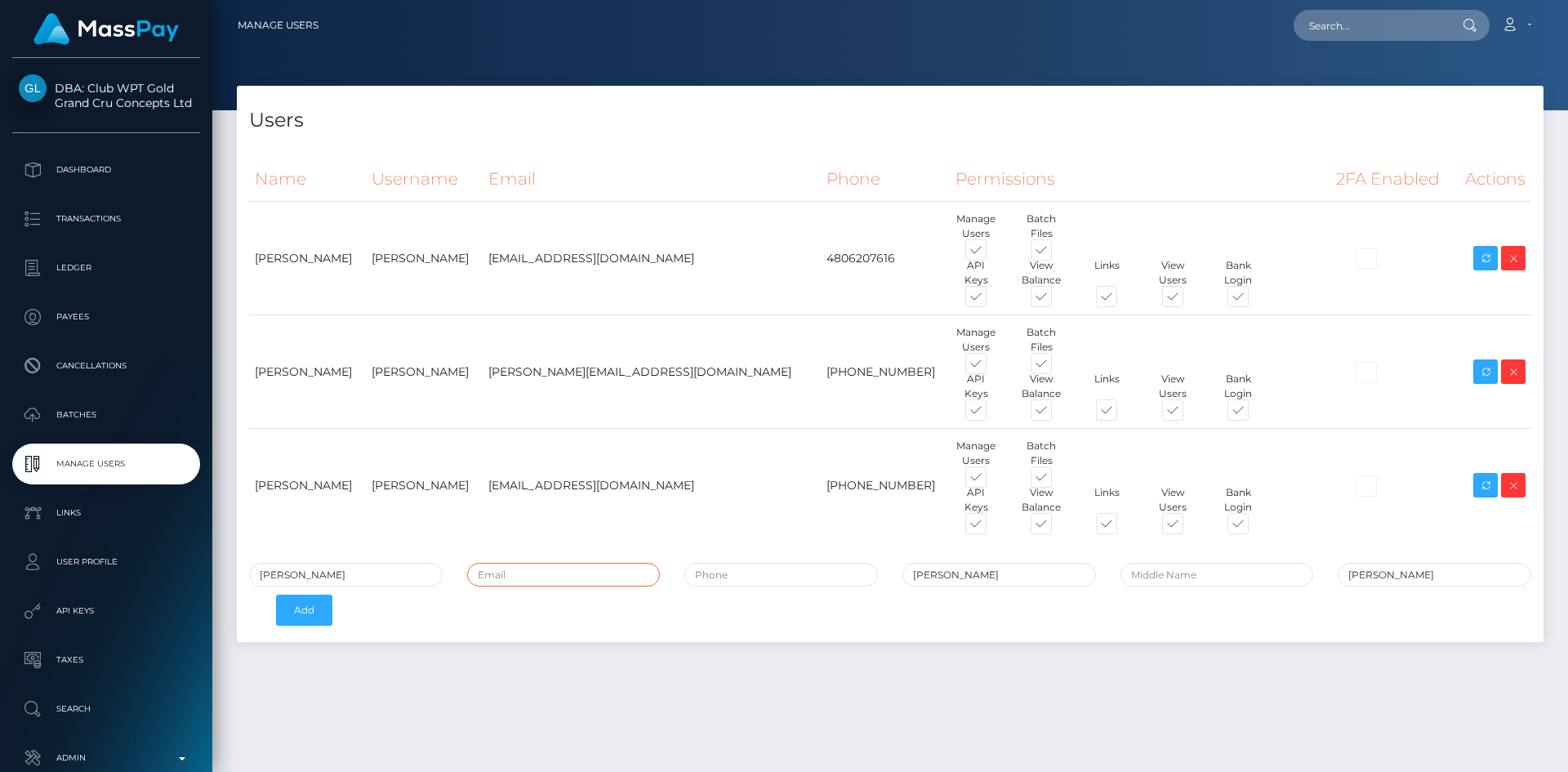
paste input "[PERSON_NAME][EMAIL_ADDRESS][DOMAIN_NAME]"
type input "[PERSON_NAME][EMAIL_ADDRESS][DOMAIN_NAME]"
click at [788, 568] on input "tel" at bounding box center [782, 575] width 194 height 24
type input "8"
type input "5555555555"
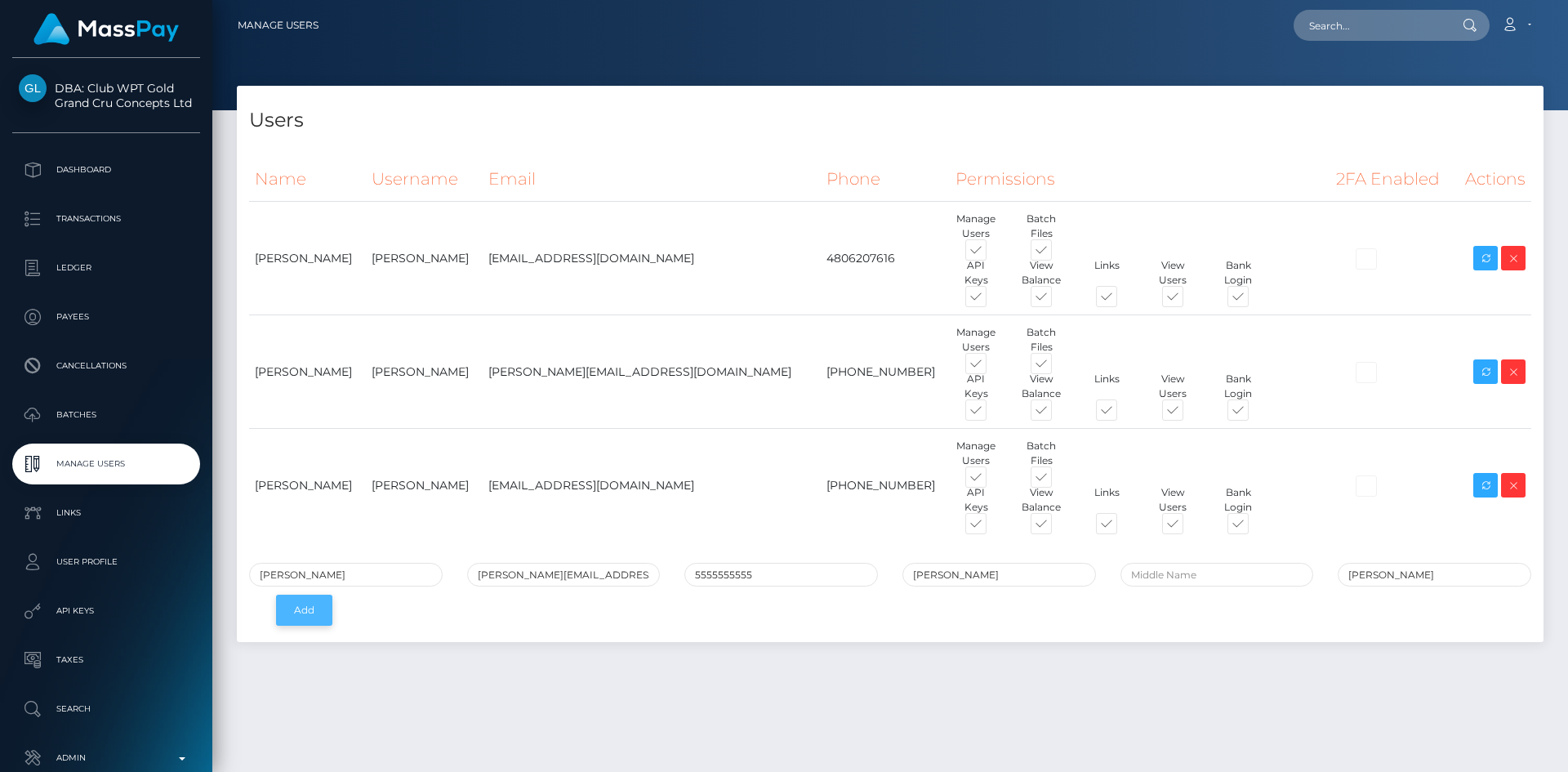
click at [317, 614] on button "Add" at bounding box center [304, 610] width 57 height 31
